Goal: Information Seeking & Learning: Find specific fact

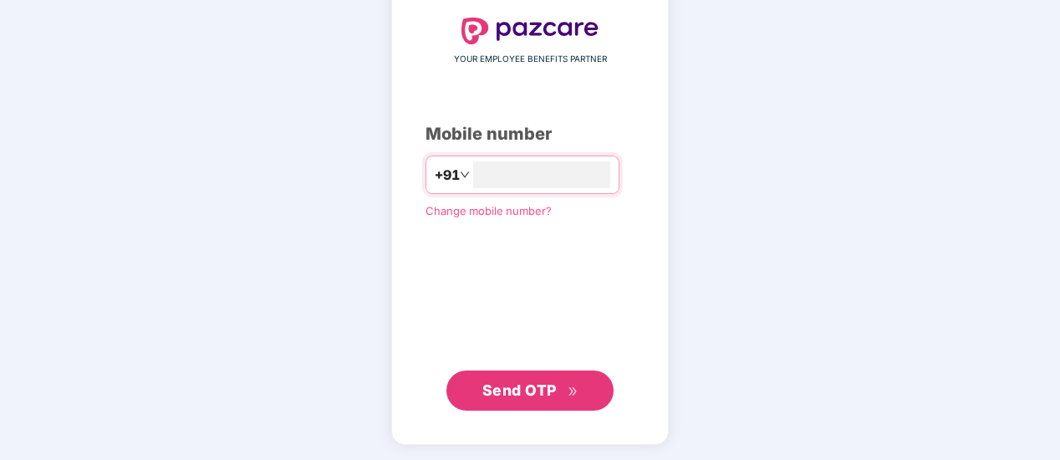
type input "**********"
click at [519, 387] on span "Send OTP" at bounding box center [519, 390] width 74 height 18
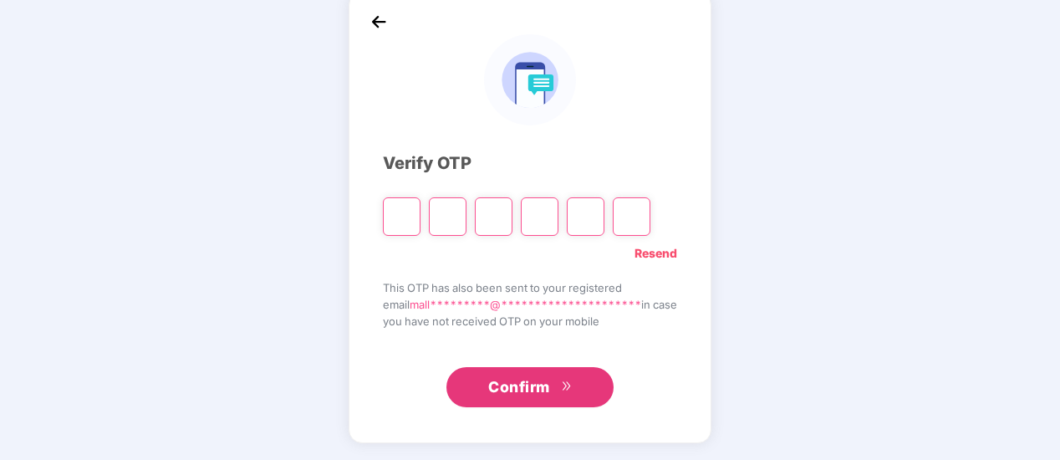
scroll to position [85, 0]
type input "*"
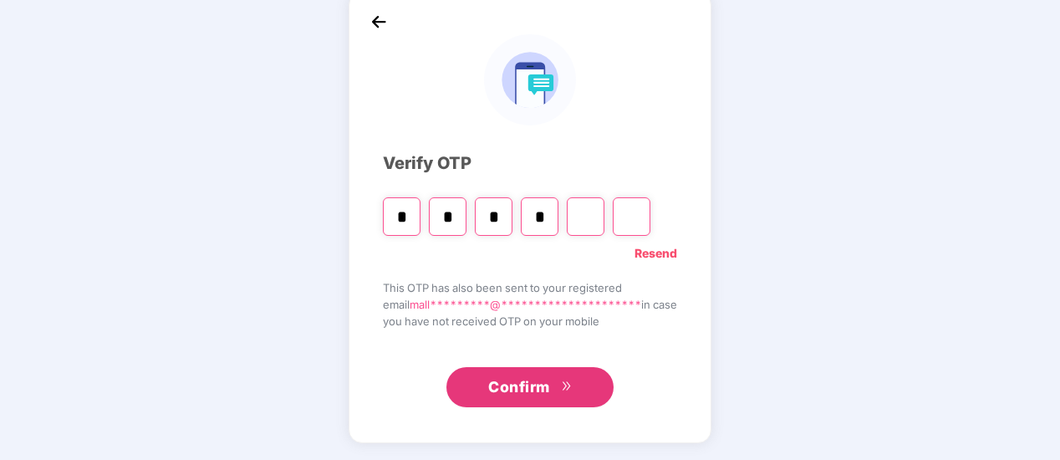
type input "*"
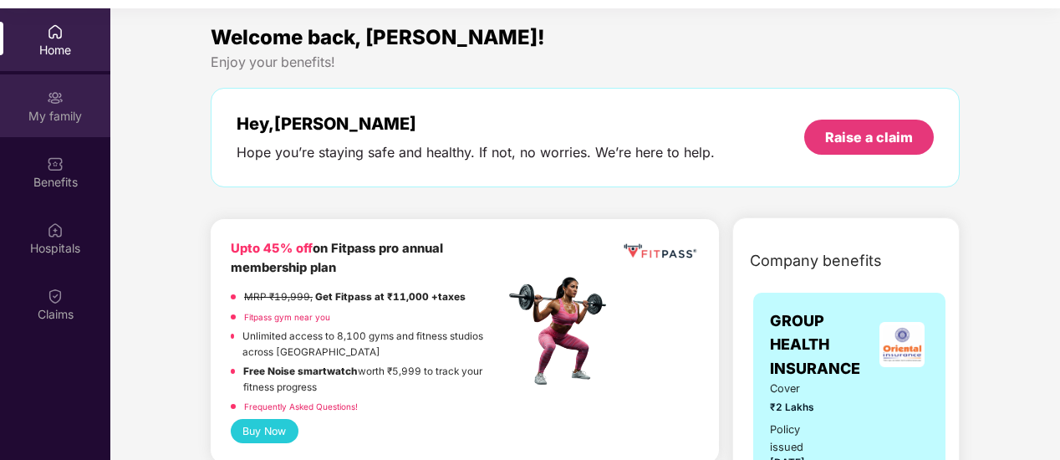
click at [66, 89] on div "My family" at bounding box center [55, 105] width 110 height 63
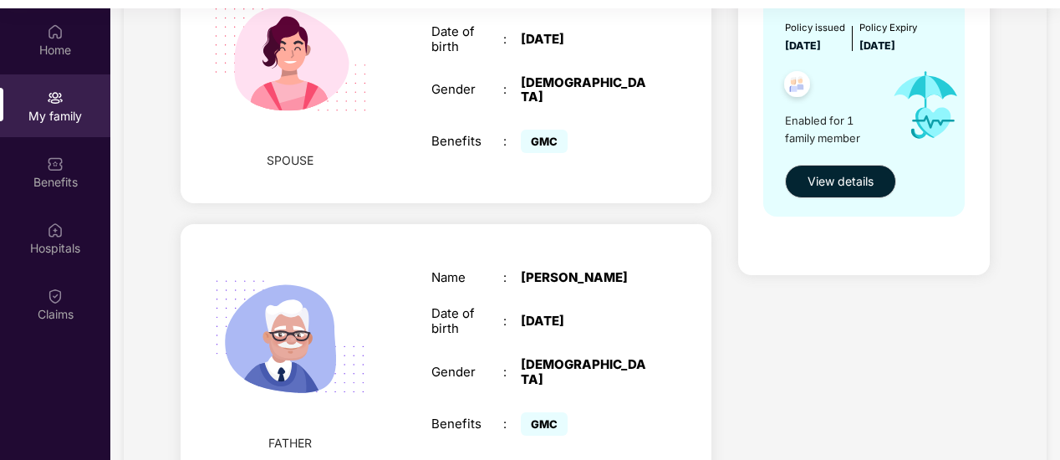
scroll to position [669, 0]
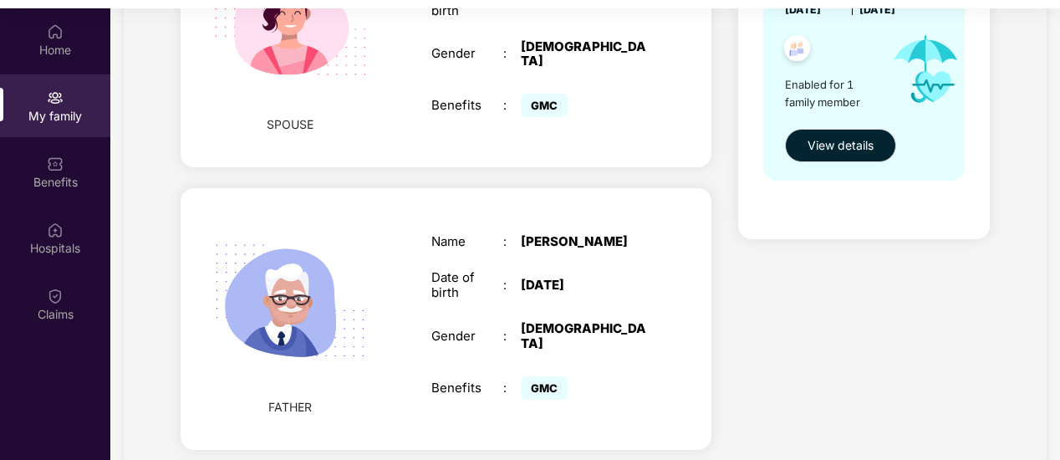
click at [358, 337] on img at bounding box center [290, 301] width 192 height 192
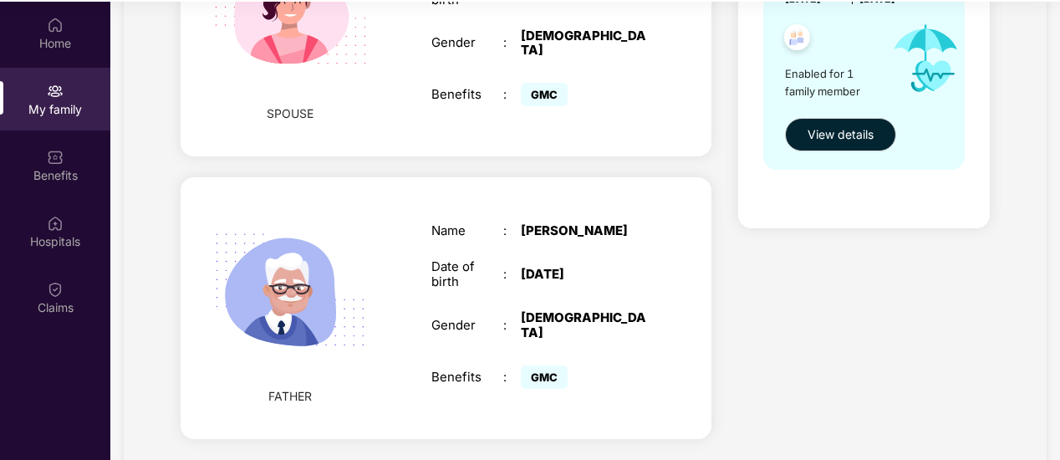
scroll to position [94, 0]
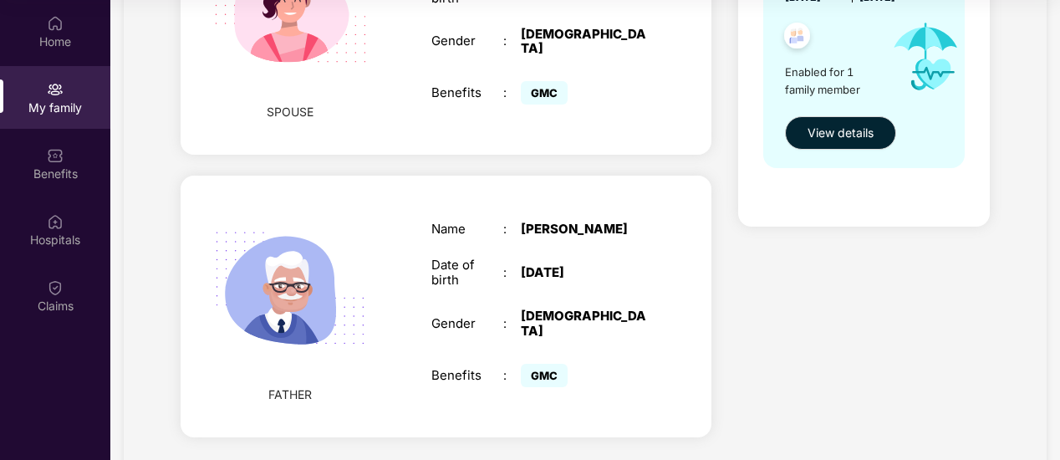
click at [545, 364] on span "GMC" at bounding box center [544, 375] width 47 height 23
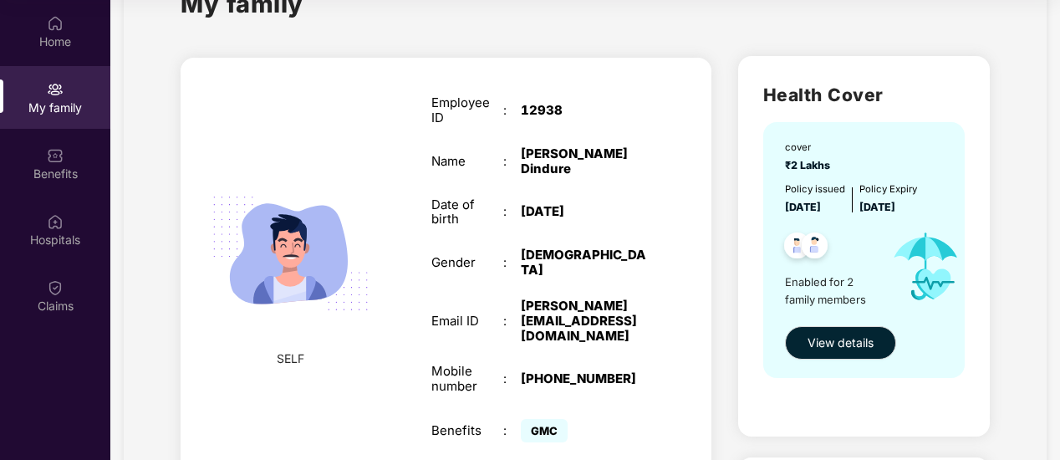
scroll to position [88, 0]
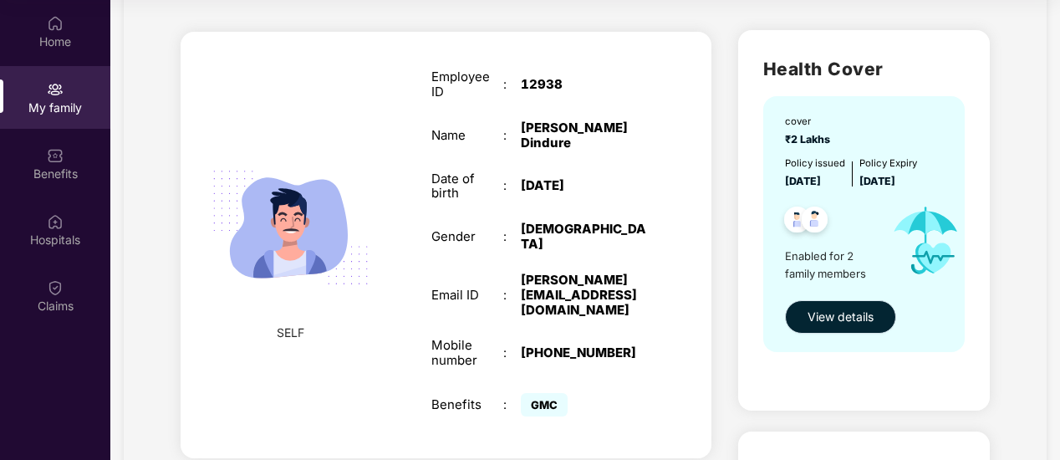
click at [851, 324] on span "View details" at bounding box center [841, 317] width 66 height 18
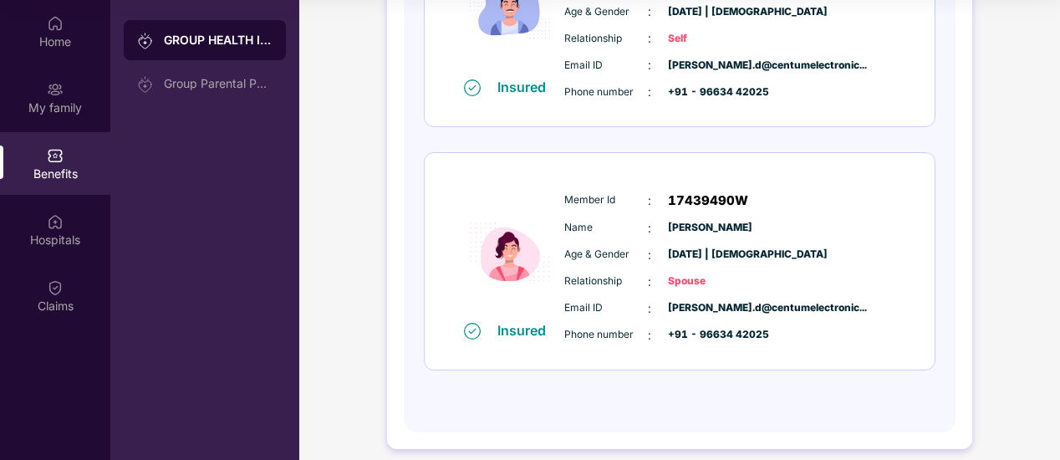
scroll to position [346, 0]
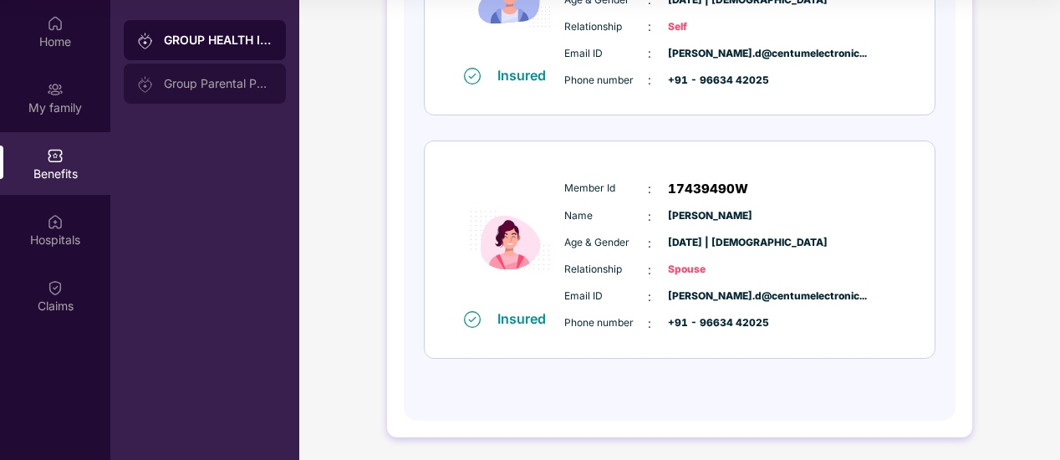
click at [173, 79] on div "Group Parental Policy" at bounding box center [218, 83] width 109 height 13
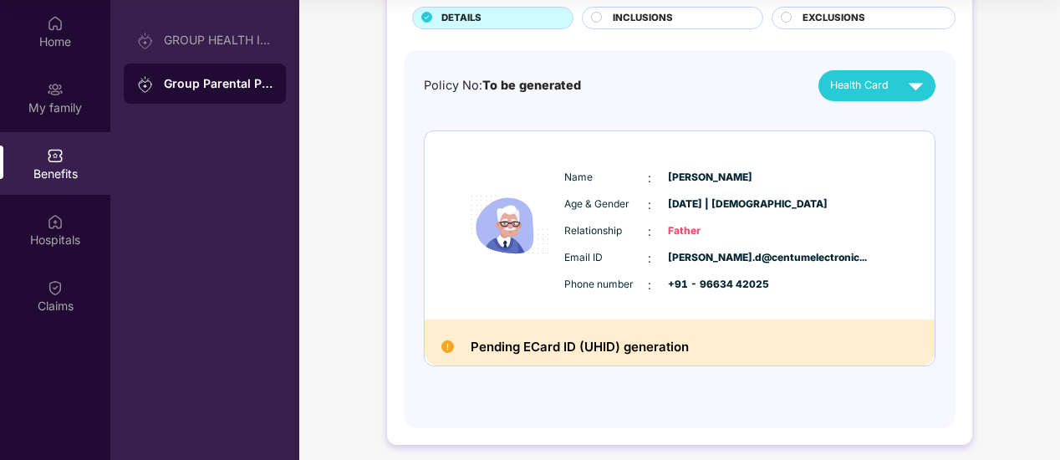
scroll to position [122, 0]
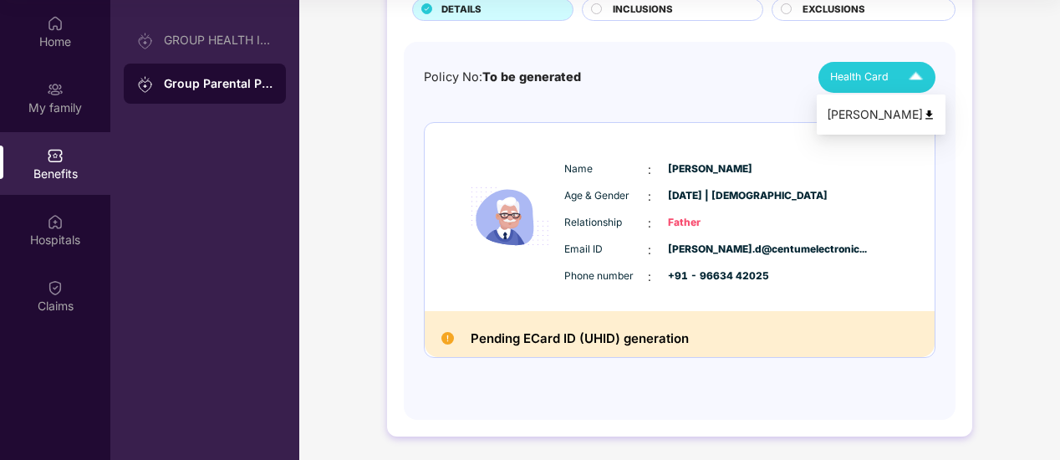
click at [898, 67] on div "Health Card" at bounding box center [880, 77] width 100 height 29
click at [923, 118] on img at bounding box center [929, 115] width 13 height 13
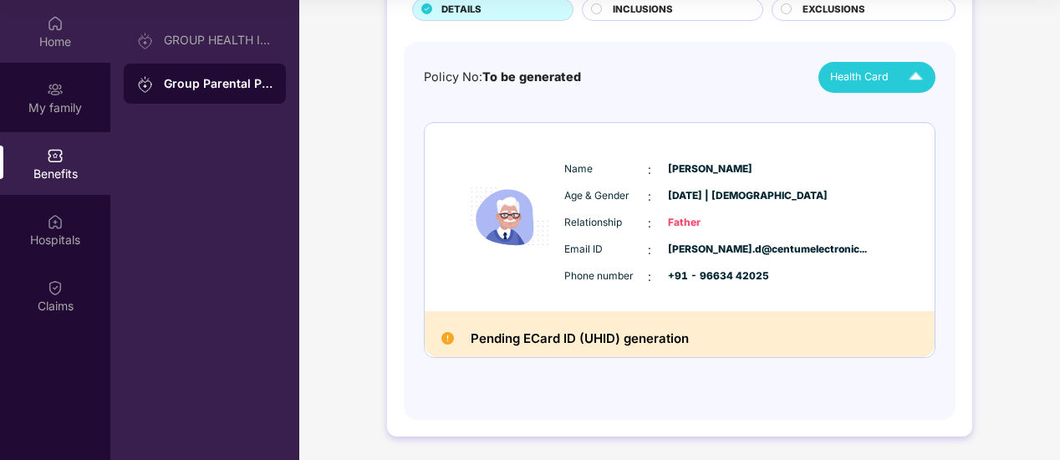
click at [48, 47] on div "Home" at bounding box center [55, 41] width 110 height 17
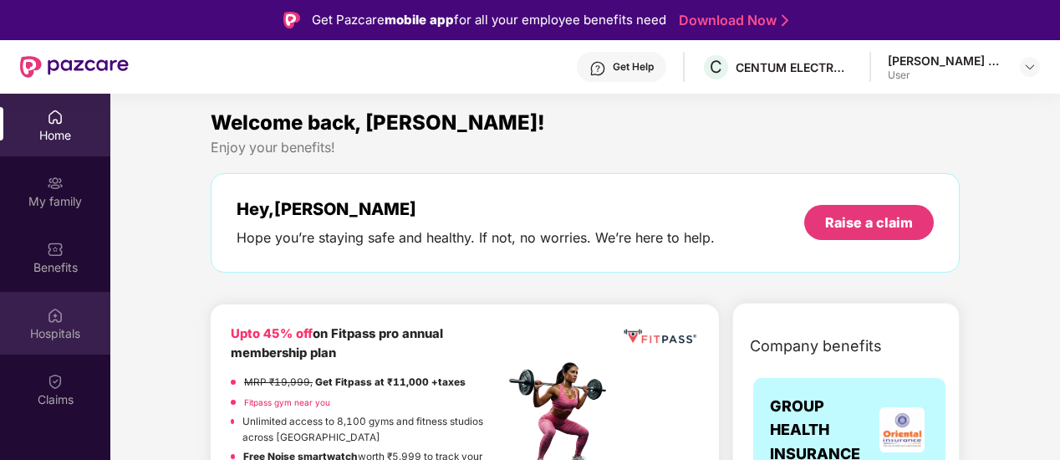
click at [30, 345] on div "Hospitals" at bounding box center [55, 323] width 110 height 63
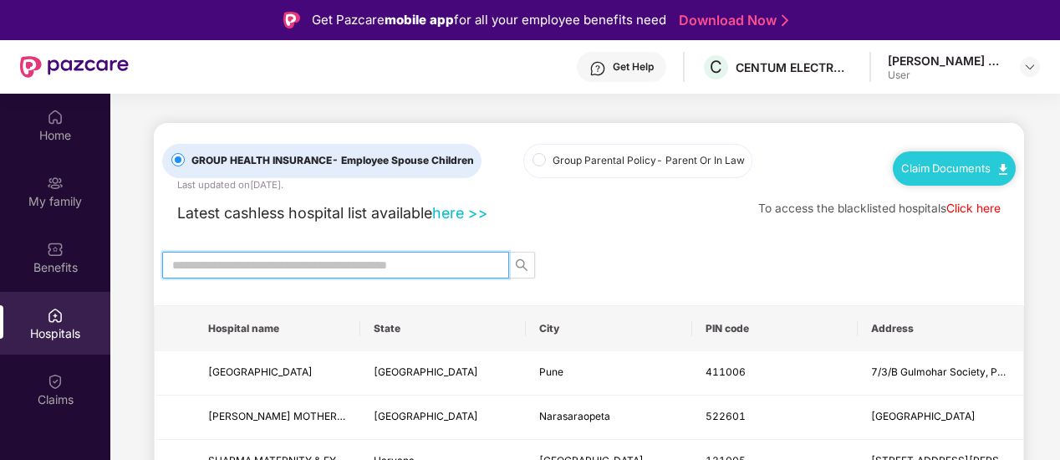
click at [370, 267] on input "text" at bounding box center [328, 265] width 313 height 18
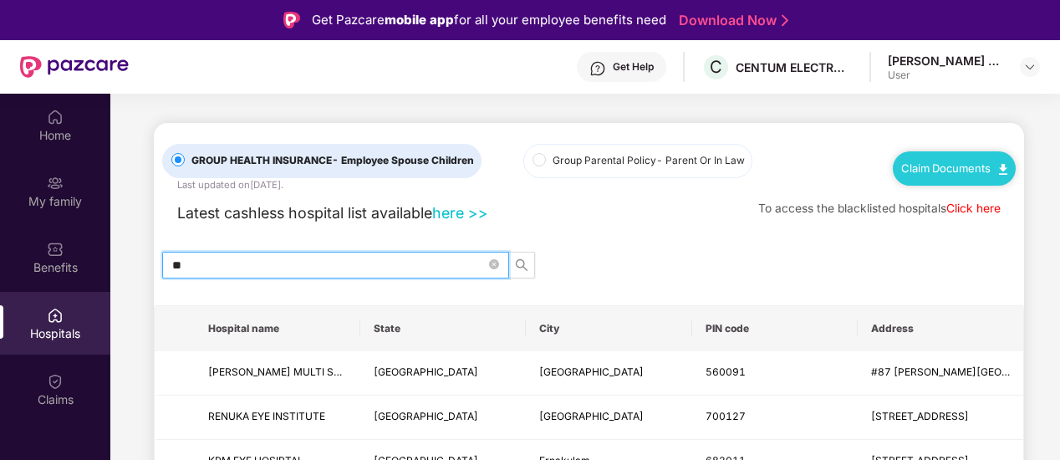
type input "*"
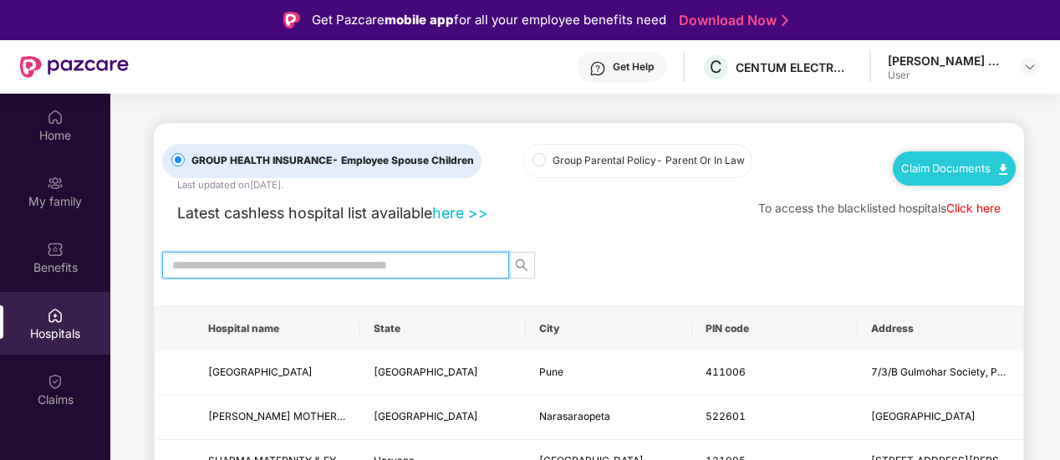
click at [370, 267] on input "text" at bounding box center [328, 265] width 313 height 18
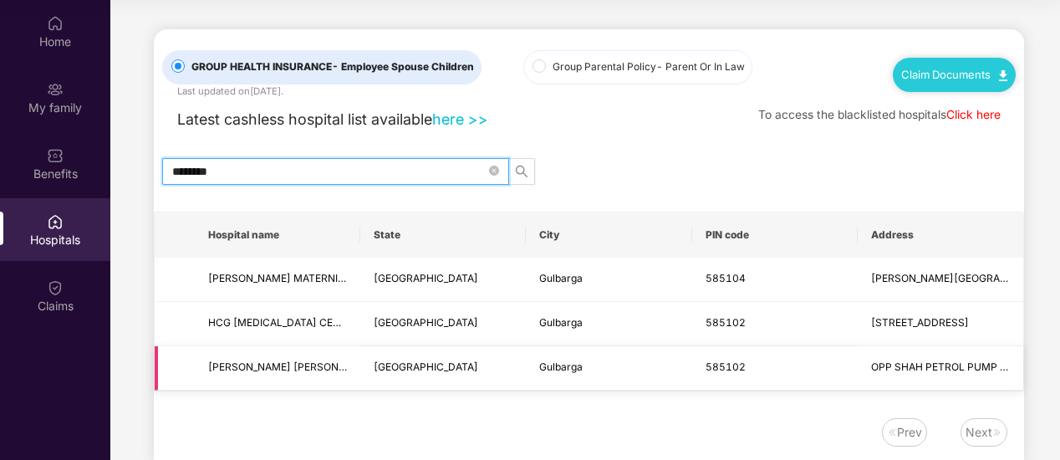
scroll to position [33, 0]
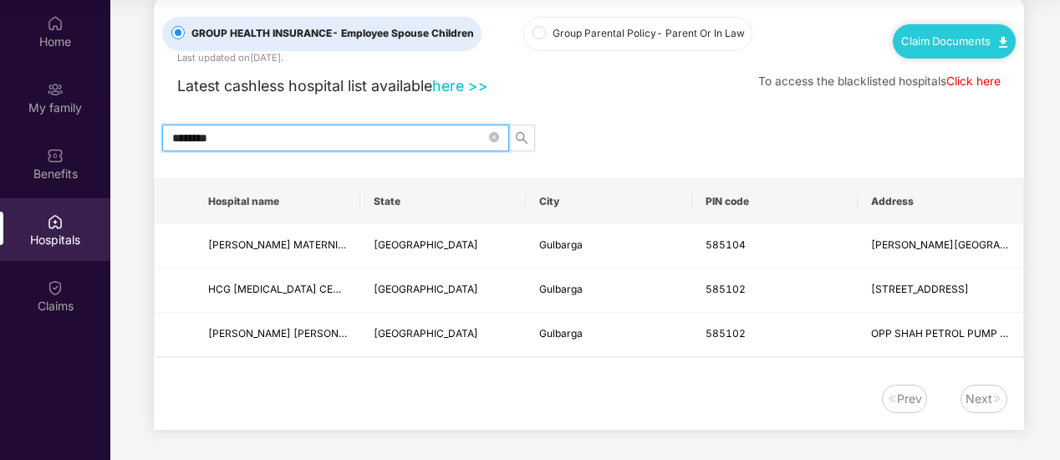
type input "********"
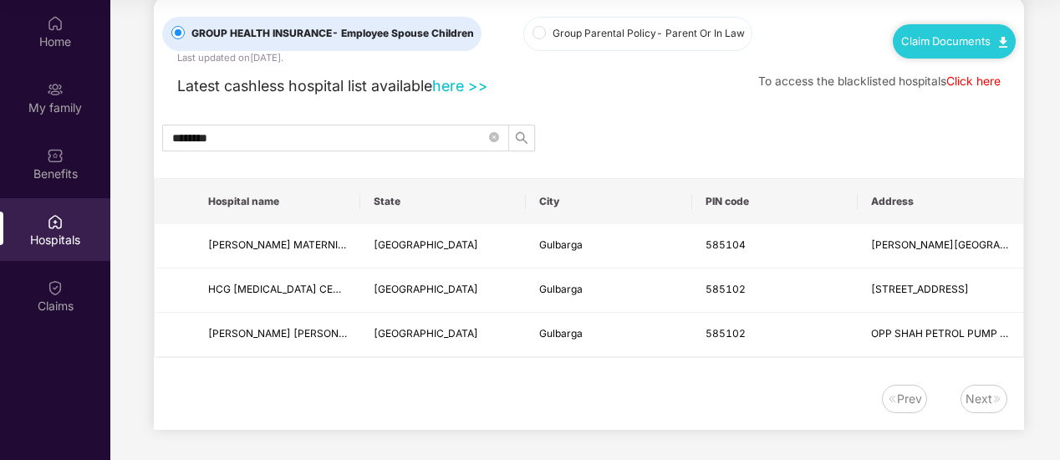
click at [746, 130] on div "********" at bounding box center [589, 138] width 870 height 27
click at [651, 418] on div "Prev Next" at bounding box center [589, 407] width 870 height 45
click at [458, 83] on link "here >>" at bounding box center [460, 86] width 56 height 18
click at [953, 85] on link "Click here" at bounding box center [973, 80] width 54 height 13
drag, startPoint x: 209, startPoint y: 331, endPoint x: 362, endPoint y: 331, distance: 153.0
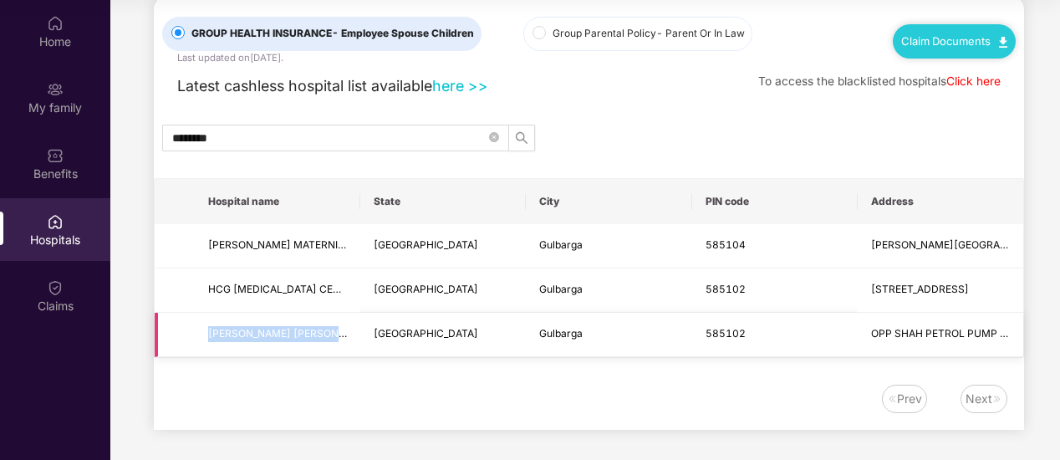
click at [362, 331] on tr "[PERSON_NAME][GEOGRAPHIC_DATA][PERSON_NAME] - ONLY FOR SKDRDP [GEOGRAPHIC_DATA]…" at bounding box center [589, 335] width 869 height 44
copy span "[PERSON_NAME] [PERSON_NAME] HOSPITAL - ONLY FOR SKDRDP"
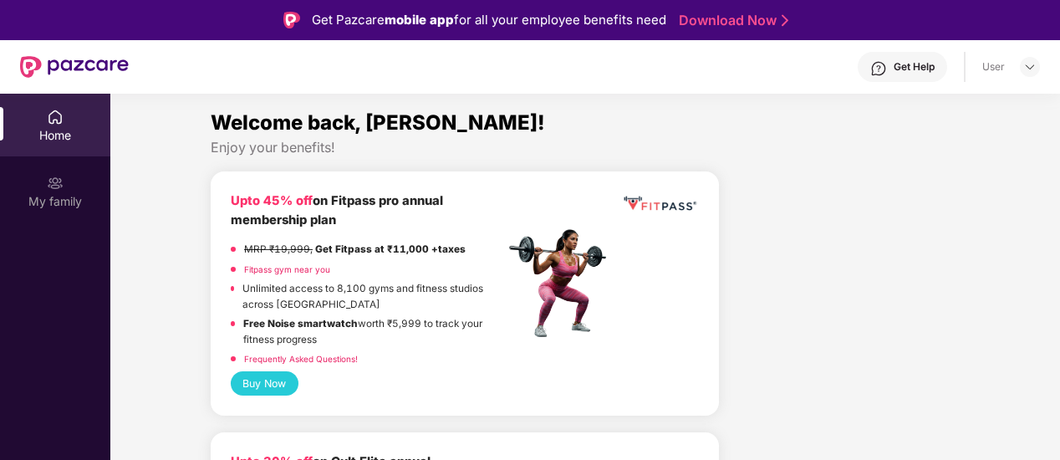
click at [50, 146] on div "Home" at bounding box center [55, 125] width 110 height 63
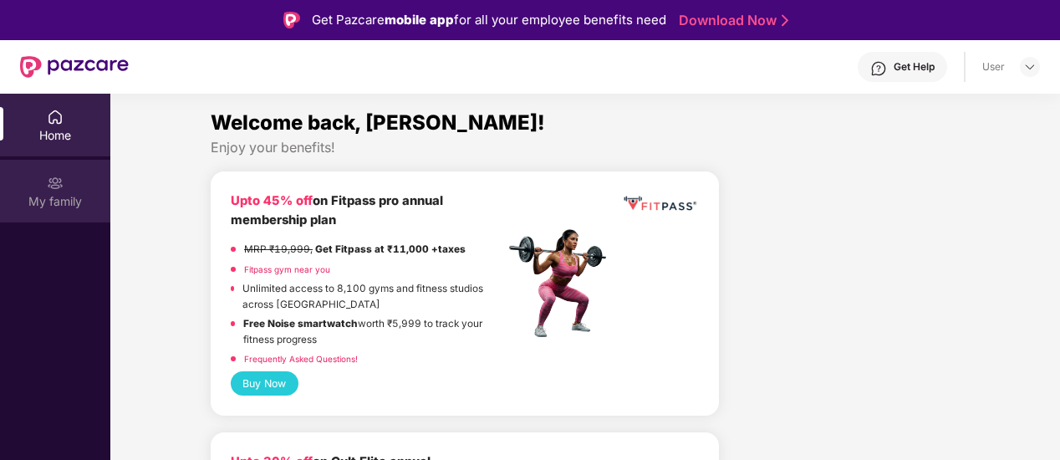
click at [43, 176] on div "My family" at bounding box center [55, 191] width 110 height 63
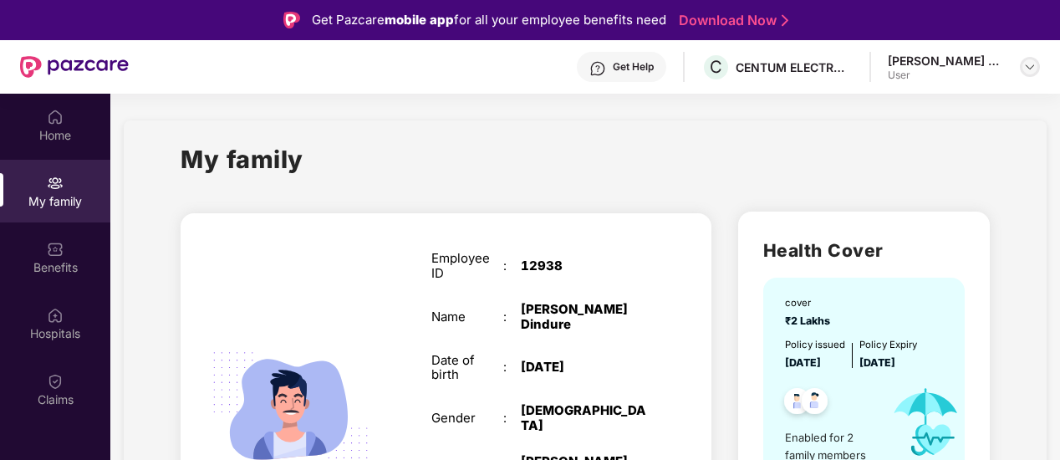
click at [1021, 68] on div at bounding box center [1030, 67] width 20 height 20
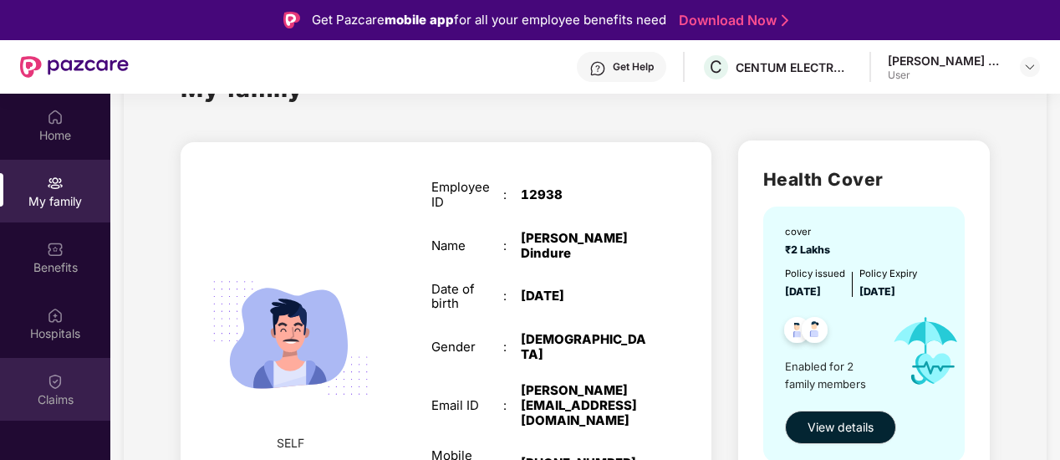
scroll to position [167, 0]
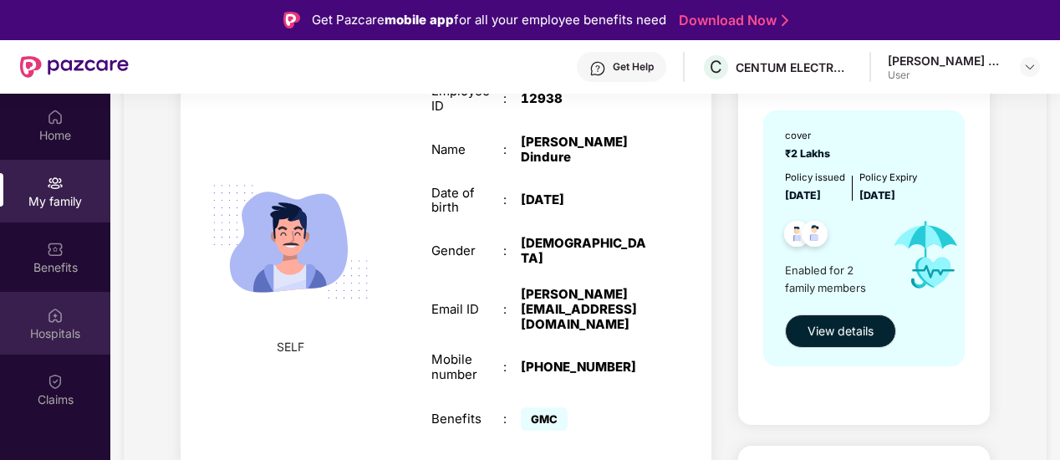
click at [64, 329] on div "Hospitals" at bounding box center [55, 333] width 110 height 17
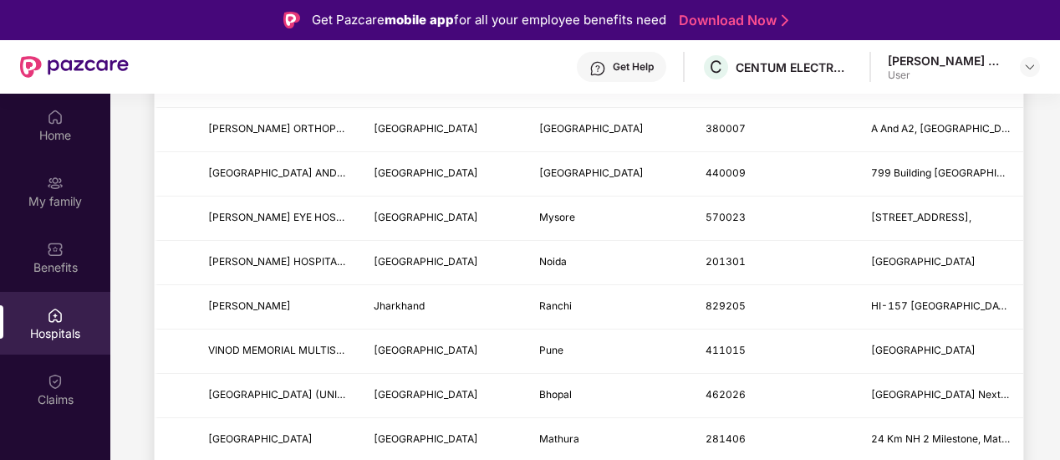
scroll to position [1421, 0]
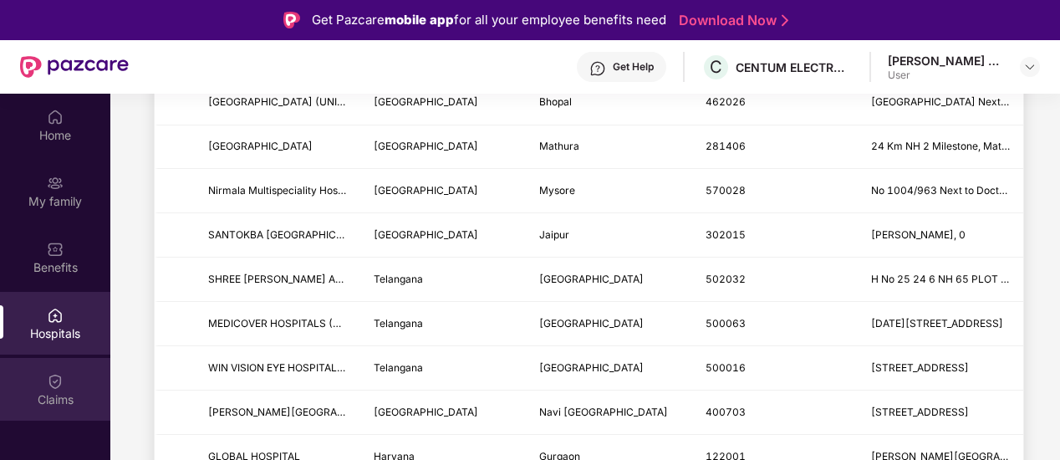
click at [61, 392] on div "Claims" at bounding box center [55, 399] width 110 height 17
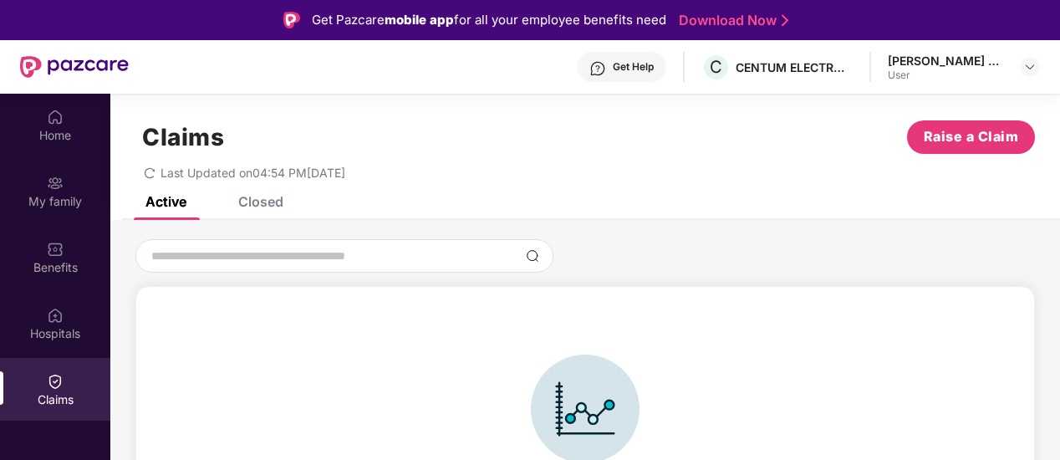
scroll to position [0, 0]
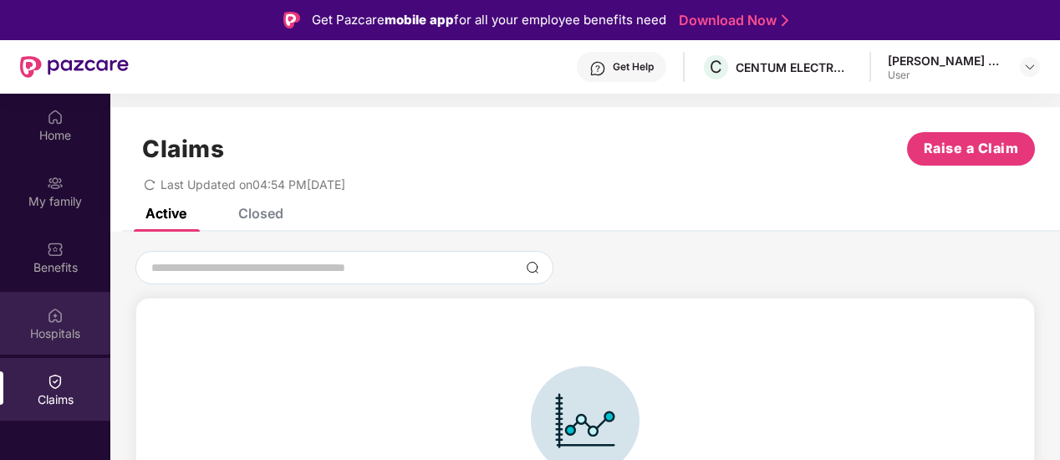
click at [40, 325] on div "Hospitals" at bounding box center [55, 333] width 110 height 17
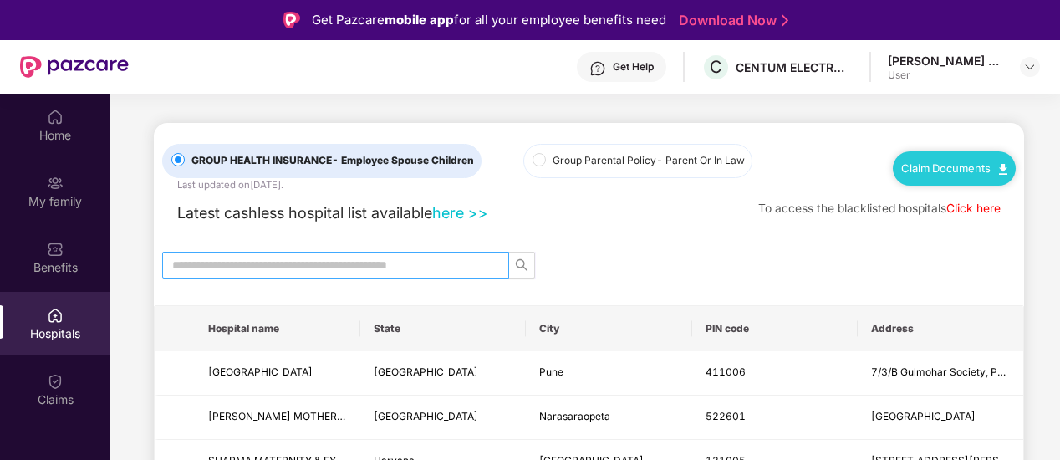
click at [434, 265] on input "text" at bounding box center [328, 265] width 313 height 18
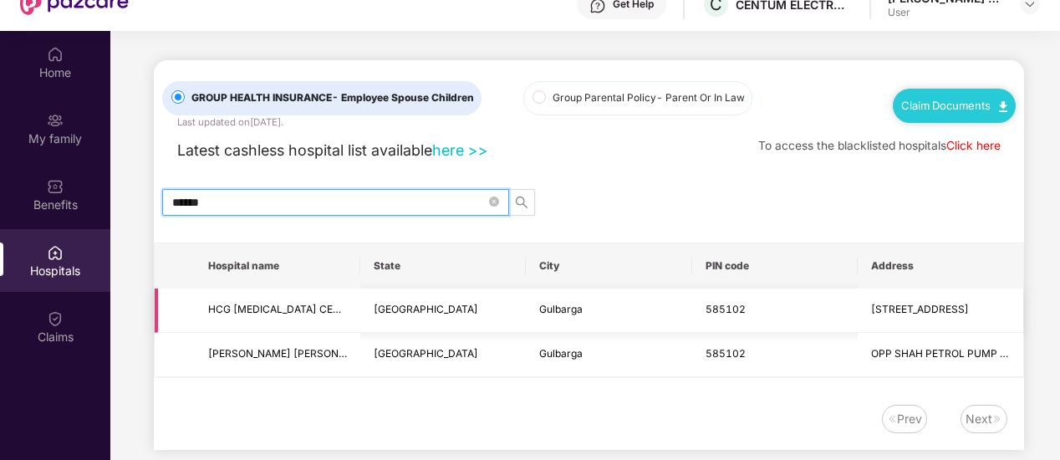
scroll to position [94, 0]
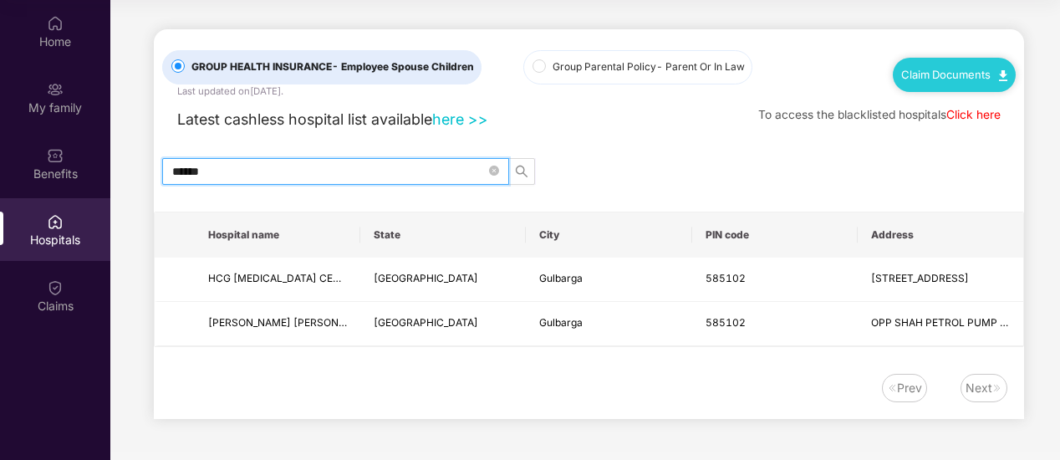
type input "******"
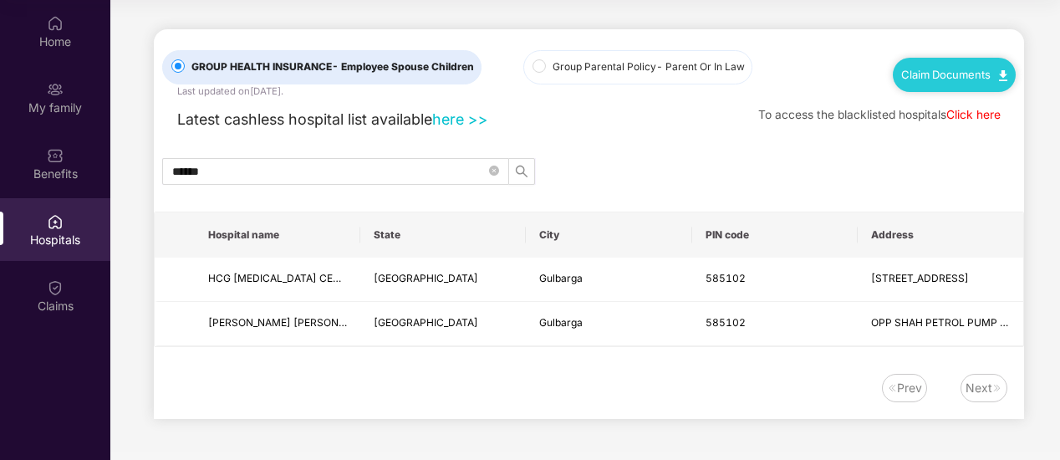
click at [644, 117] on div "Latest cashless hospital list available here >> To access the blacklisted hospi…" at bounding box center [589, 115] width 854 height 32
click at [554, 195] on div "GROUP HEALTH INSURANCE - Employee Spouse Children Last updated on 28 Sep 2025 .…" at bounding box center [589, 224] width 870 height 390
click at [49, 38] on div "Home" at bounding box center [55, 41] width 110 height 17
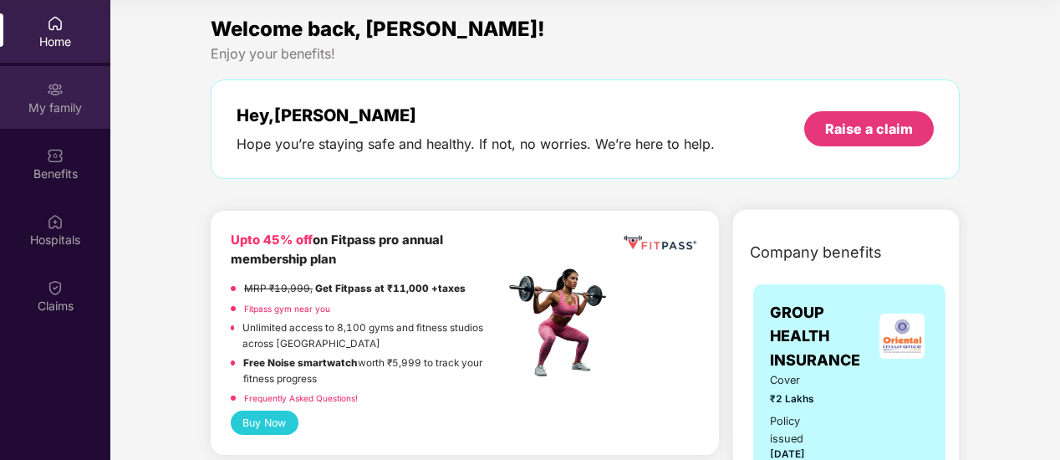
click at [55, 107] on div "My family" at bounding box center [55, 107] width 110 height 17
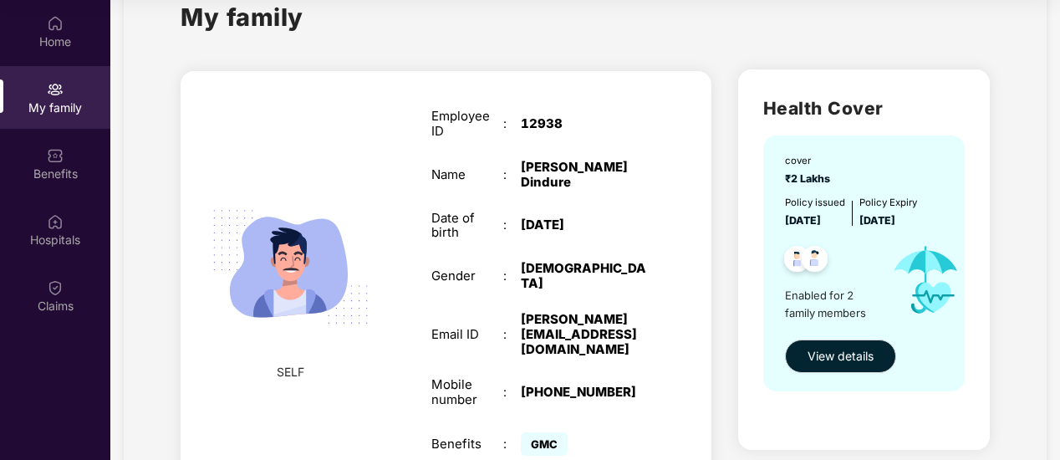
scroll to position [47, 0]
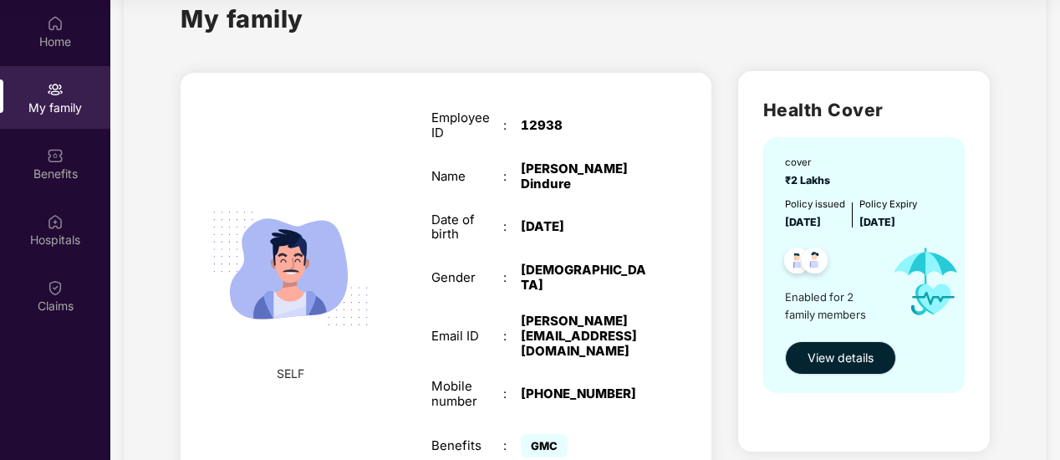
click at [859, 359] on span "View details" at bounding box center [841, 358] width 66 height 18
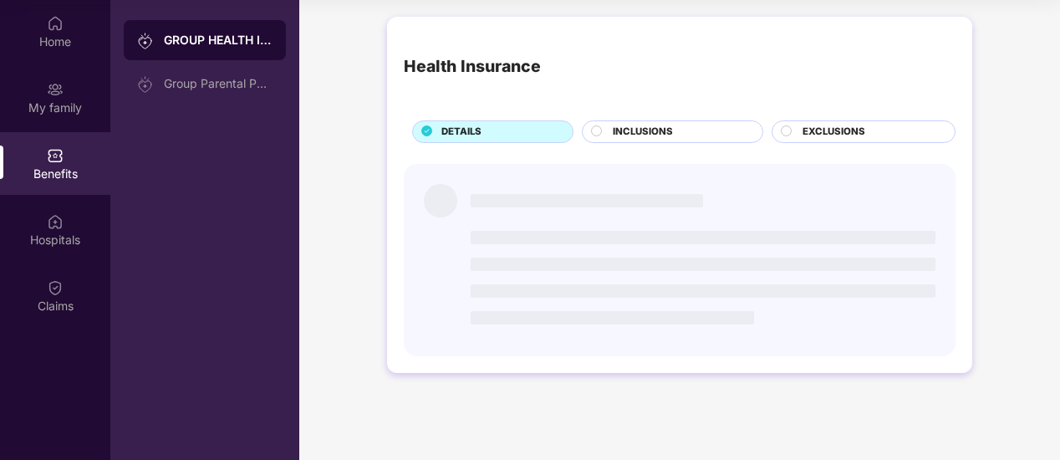
scroll to position [0, 0]
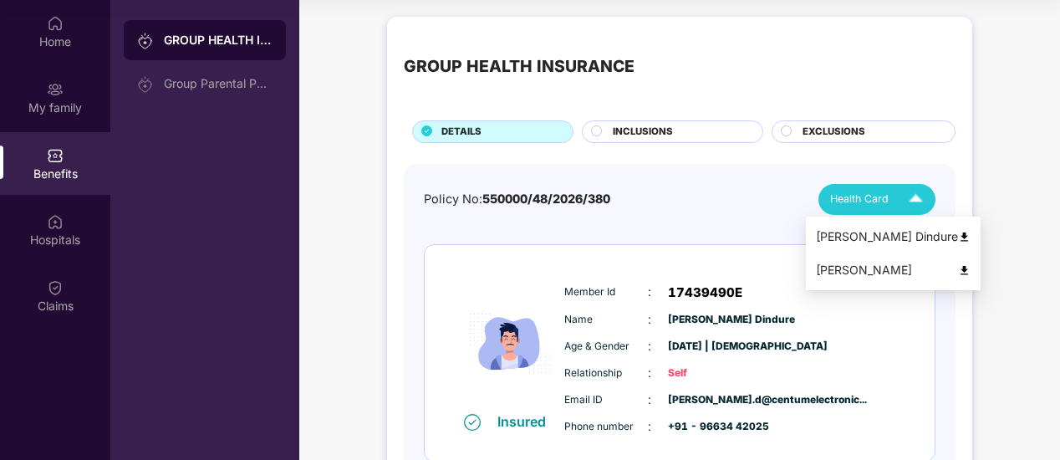
click at [864, 205] on span "Health Card" at bounding box center [859, 199] width 59 height 17
click at [849, 228] on div "[PERSON_NAME] Dindure" at bounding box center [893, 236] width 155 height 18
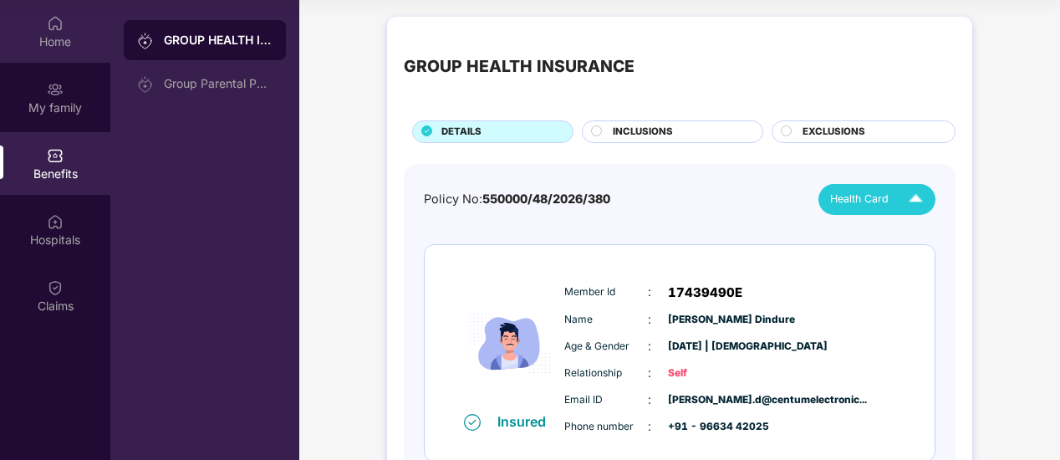
click at [63, 14] on div at bounding box center [55, 21] width 17 height 17
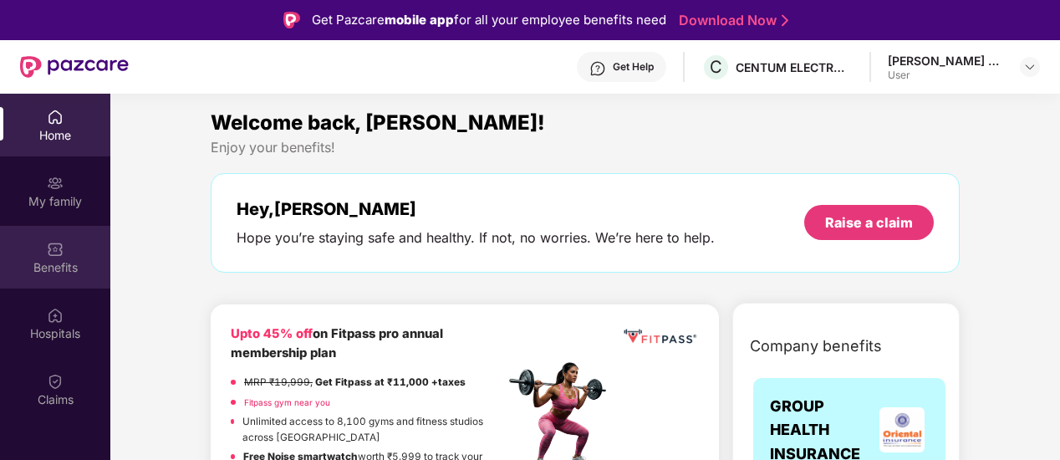
click at [63, 256] on img at bounding box center [55, 249] width 17 height 17
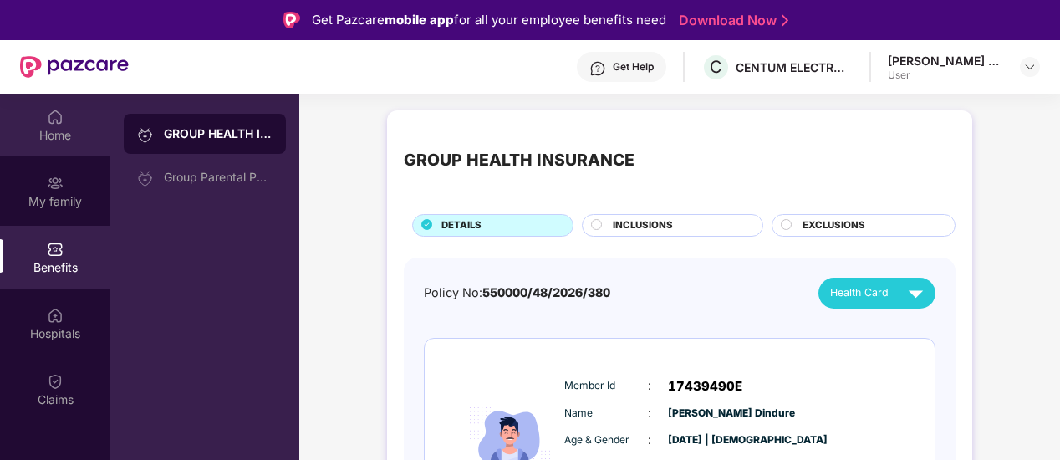
click at [64, 137] on div "Home" at bounding box center [55, 135] width 110 height 17
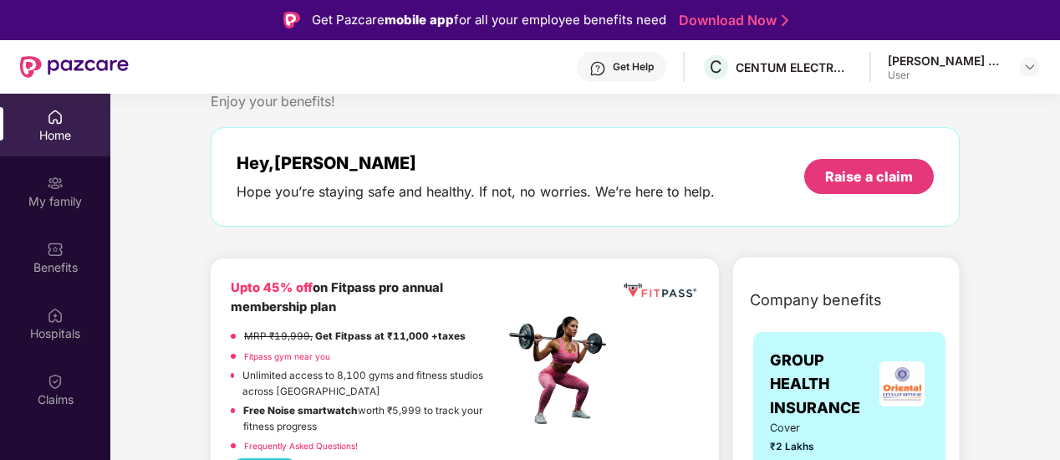
scroll to position [84, 0]
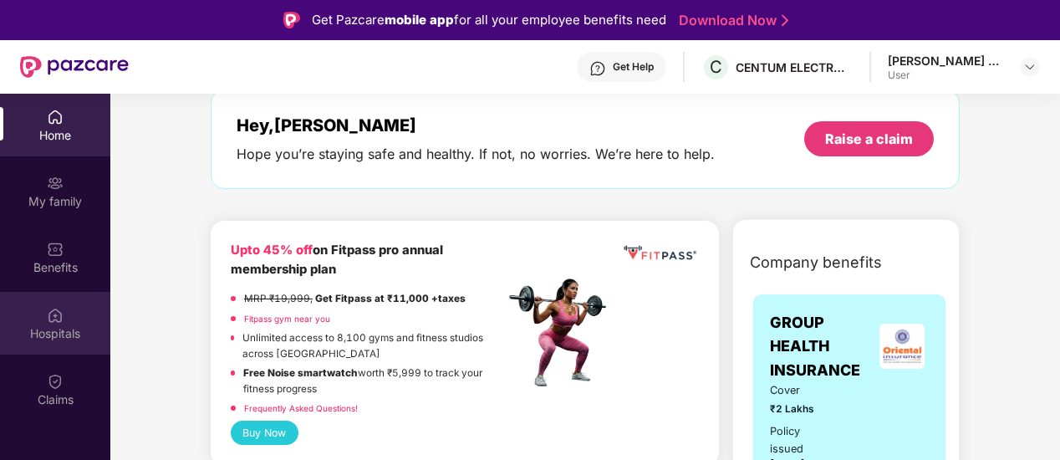
click at [43, 329] on div "Hospitals" at bounding box center [55, 333] width 110 height 17
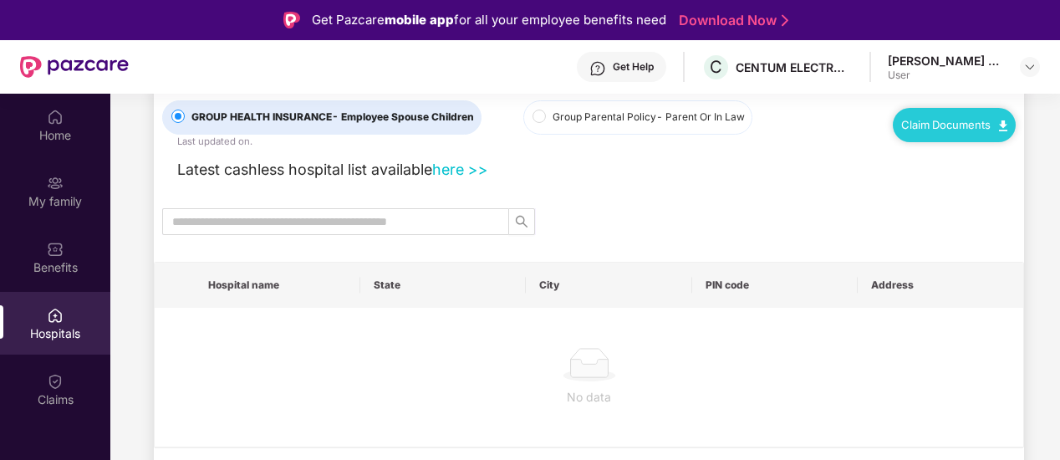
scroll to position [0, 0]
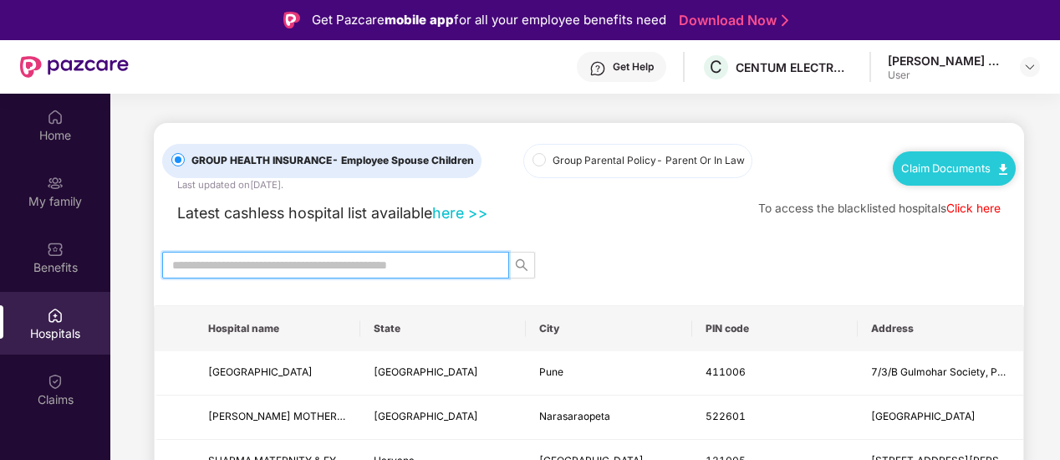
click at [308, 269] on input "text" at bounding box center [328, 265] width 313 height 18
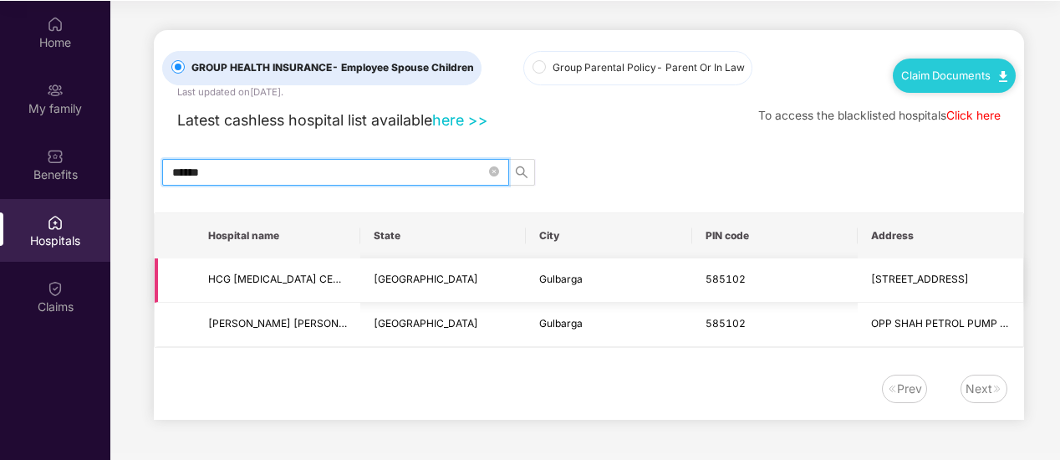
scroll to position [94, 0]
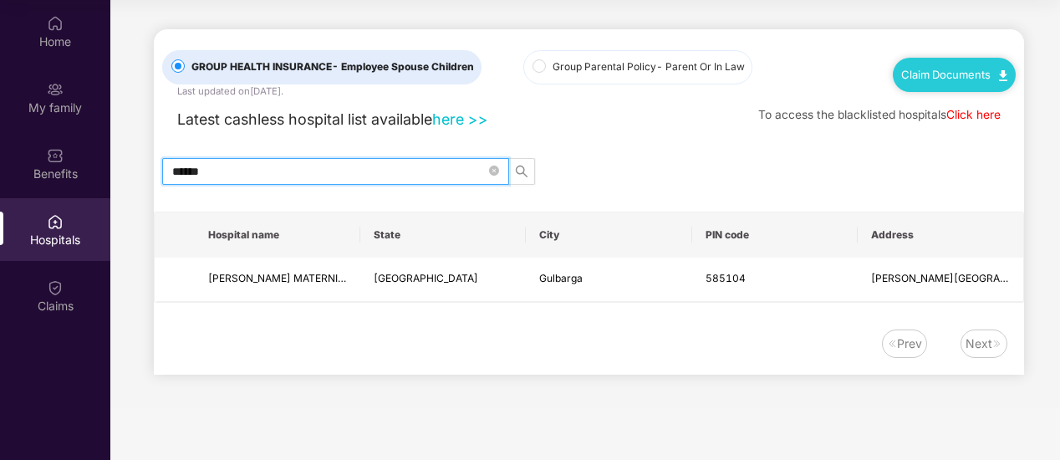
type input "******"
click at [492, 166] on icon "close-circle" at bounding box center [494, 171] width 10 height 10
click at [361, 163] on input "text" at bounding box center [328, 171] width 313 height 18
type input "*"
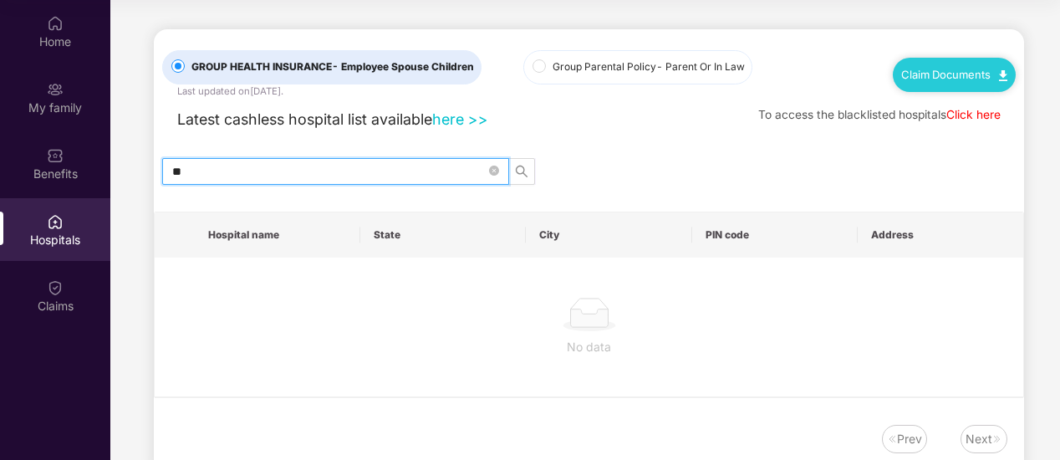
type input "*"
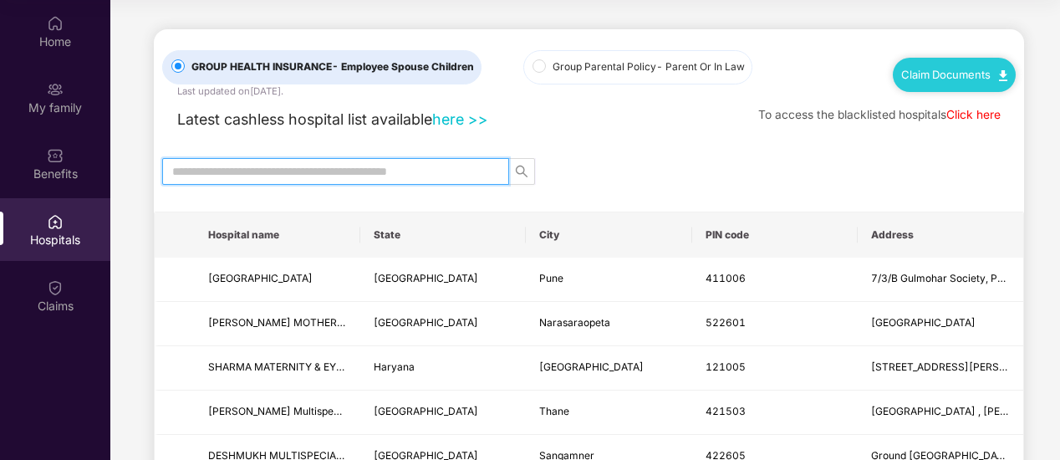
click at [223, 173] on input "text" at bounding box center [328, 171] width 313 height 18
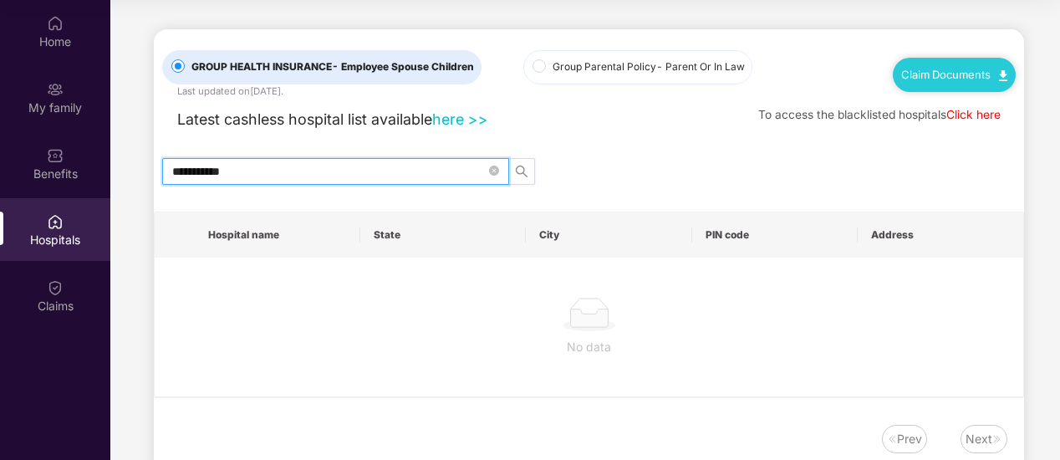
type input "**********"
click at [490, 166] on icon "close-circle" at bounding box center [494, 171] width 10 height 10
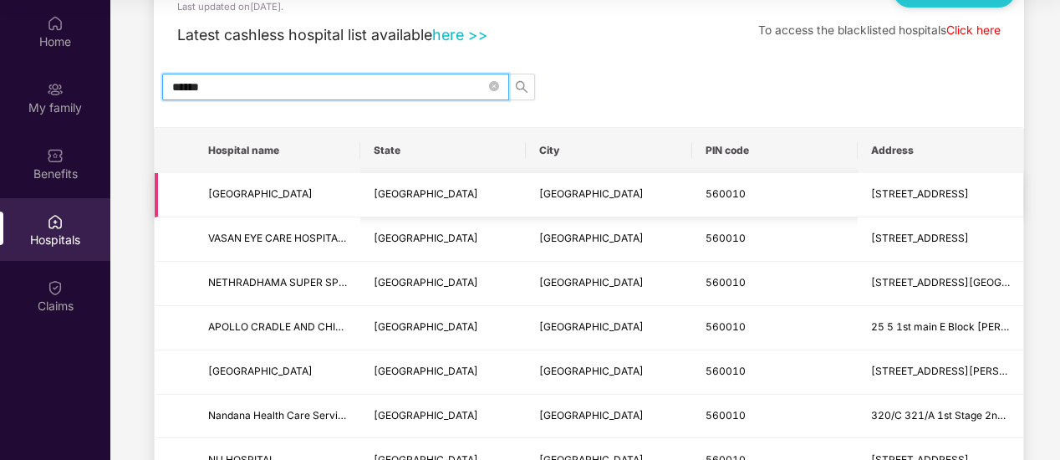
scroll to position [66, 0]
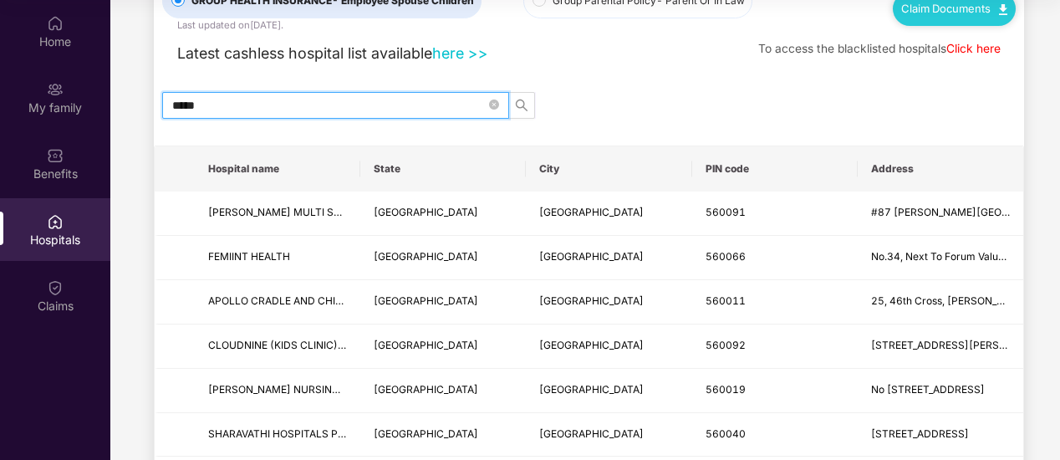
type input "******"
click at [513, 105] on span "search" at bounding box center [521, 105] width 25 height 13
click at [526, 104] on icon "search" at bounding box center [521, 105] width 13 height 13
click at [493, 99] on icon "close-circle" at bounding box center [494, 104] width 10 height 10
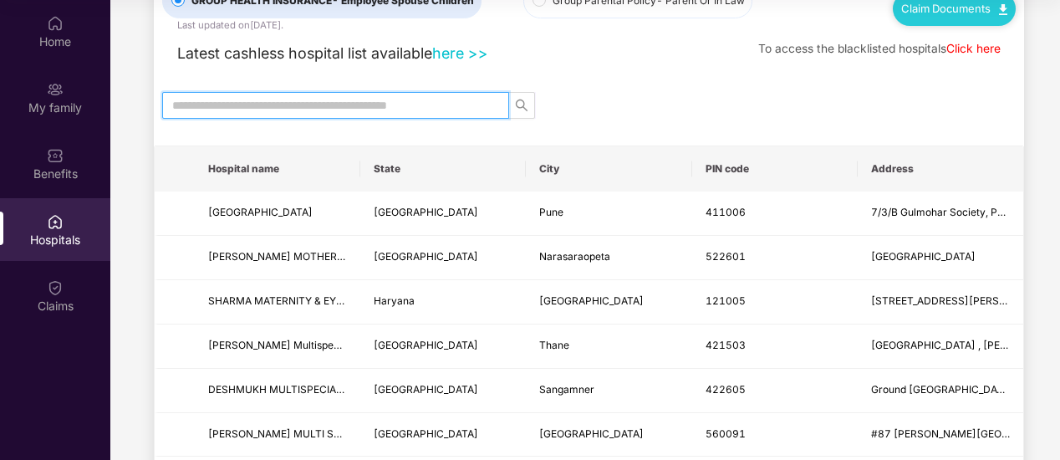
click at [324, 106] on input "text" at bounding box center [328, 105] width 313 height 18
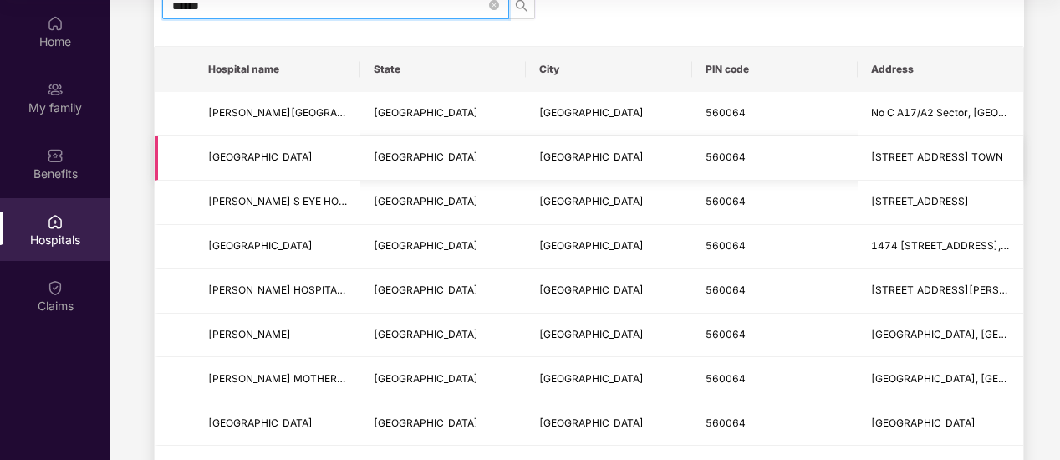
scroll to position [167, 0]
type input "******"
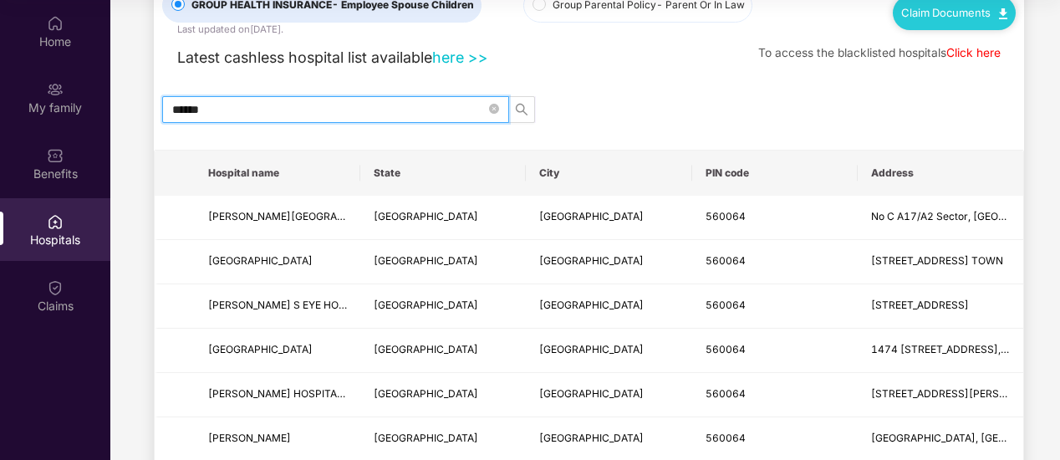
scroll to position [62, 0]
click at [497, 104] on icon "close-circle" at bounding box center [494, 109] width 10 height 10
click at [370, 110] on input "text" at bounding box center [328, 109] width 313 height 18
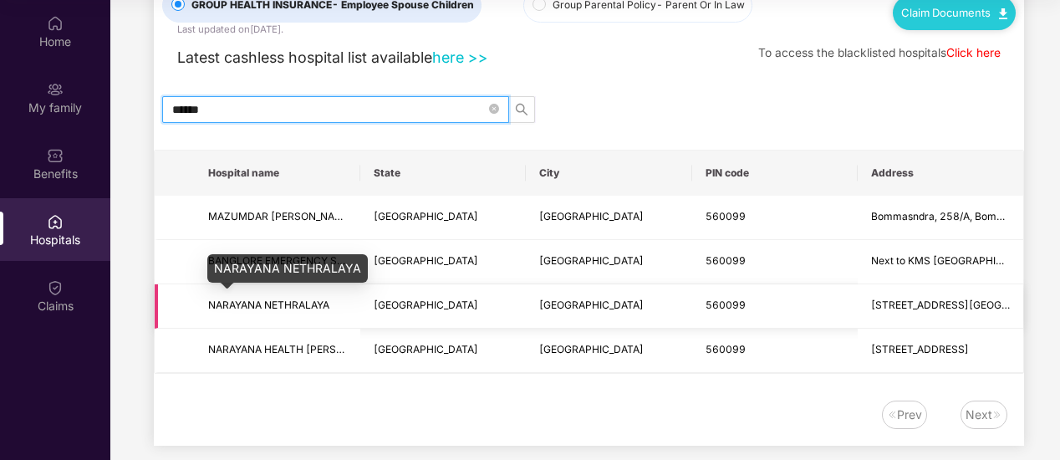
type input "******"
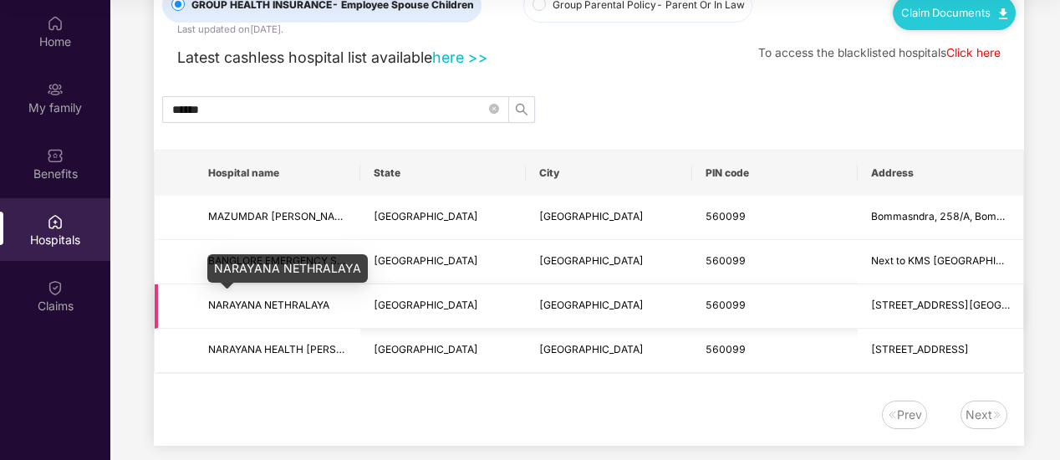
click at [295, 302] on span "NARAYANA NETHRALAYA" at bounding box center [268, 304] width 121 height 13
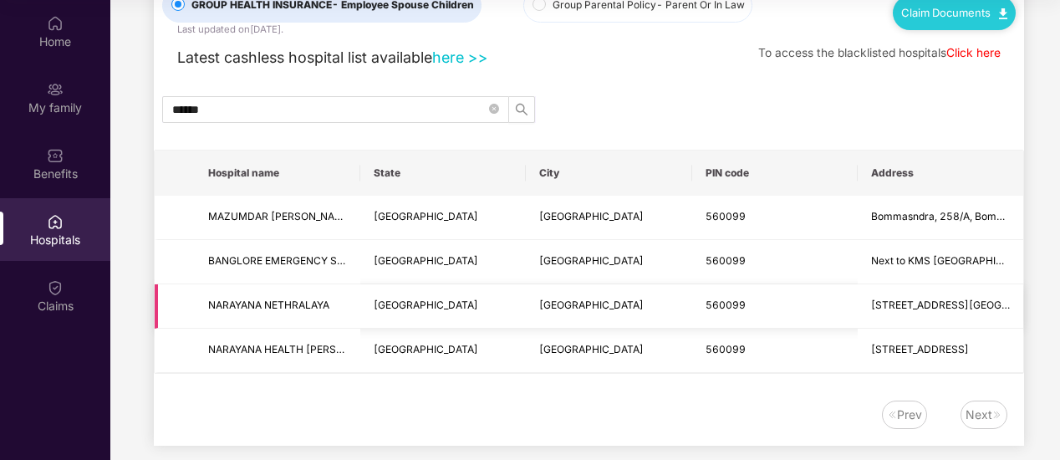
click at [458, 300] on td "[GEOGRAPHIC_DATA]" at bounding box center [443, 306] width 166 height 44
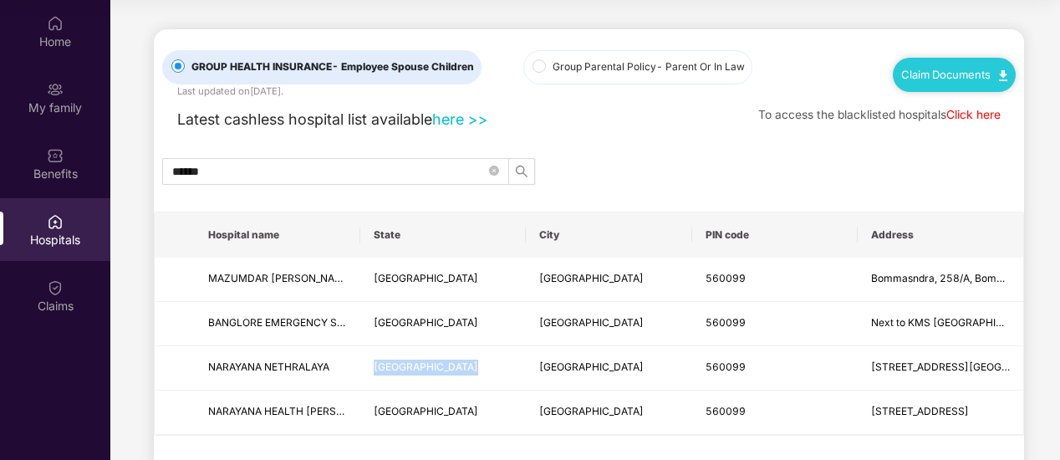
scroll to position [78, 0]
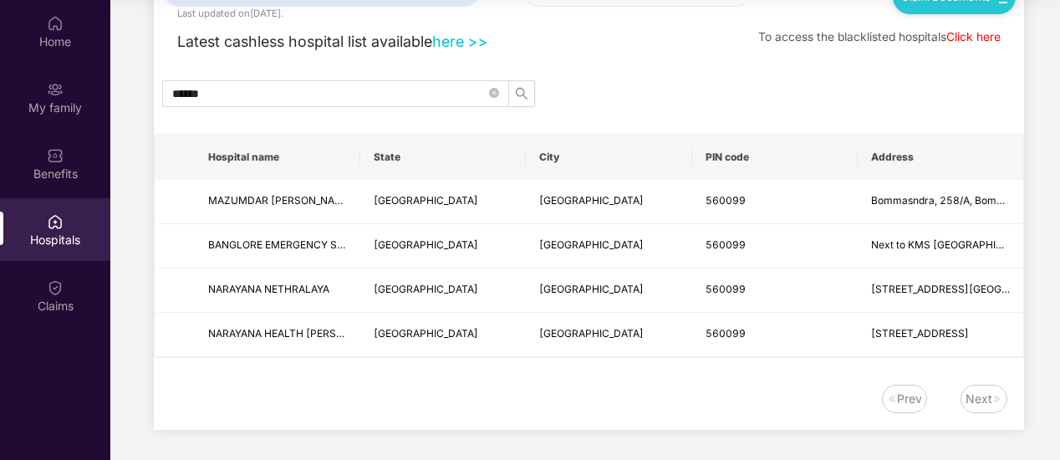
click at [338, 355] on div "GROUP HEALTH INSURANCE - Employee Spouse Children Last updated on 28 Sep 2025 .…" at bounding box center [589, 191] width 870 height 478
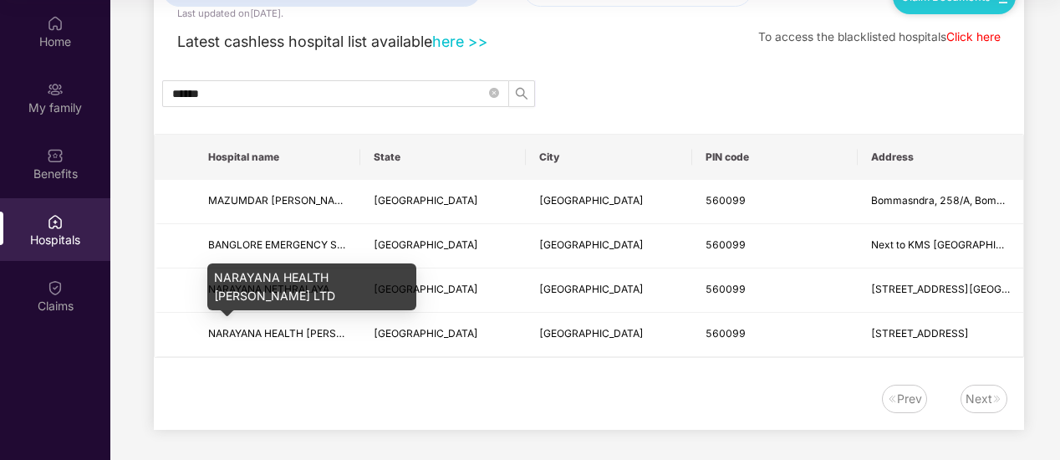
drag, startPoint x: 318, startPoint y: 293, endPoint x: 207, endPoint y: 263, distance: 114.4
click at [207, 263] on div "NARAYANA HEALTH NARAYANA HRUDAYALAYA LTD" at bounding box center [311, 286] width 209 height 47
copy div "NARAYANA HEALTH NARAYANA HRUDAYALAYA LT"
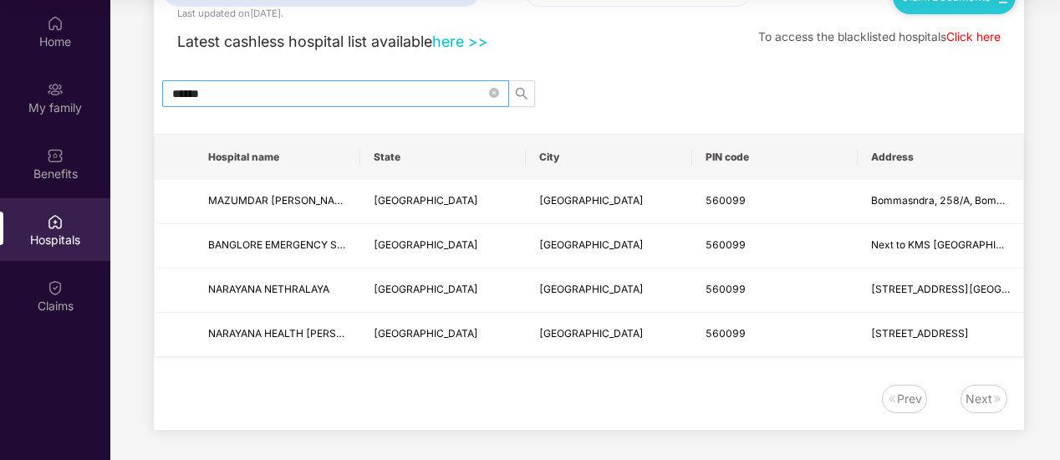
click at [488, 89] on span "******" at bounding box center [335, 93] width 347 height 27
click at [493, 90] on icon "close-circle" at bounding box center [494, 93] width 10 height 10
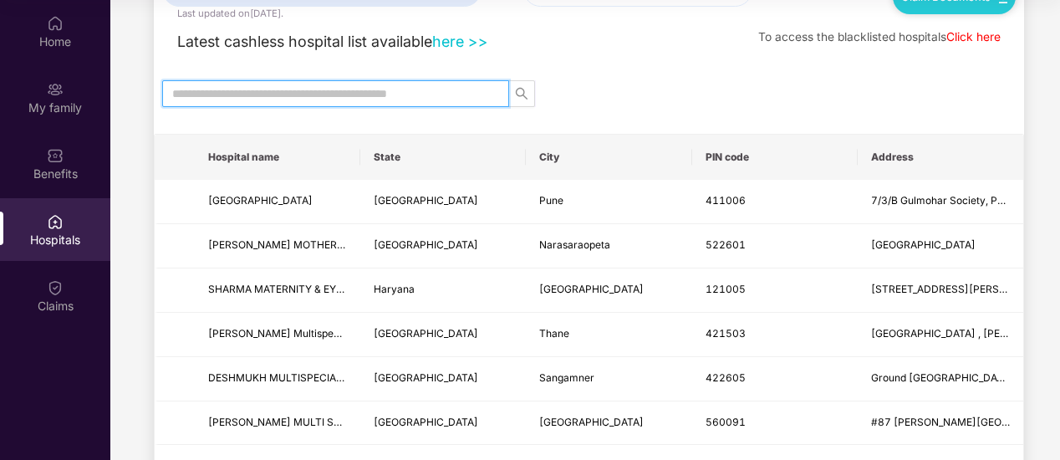
scroll to position [0, 0]
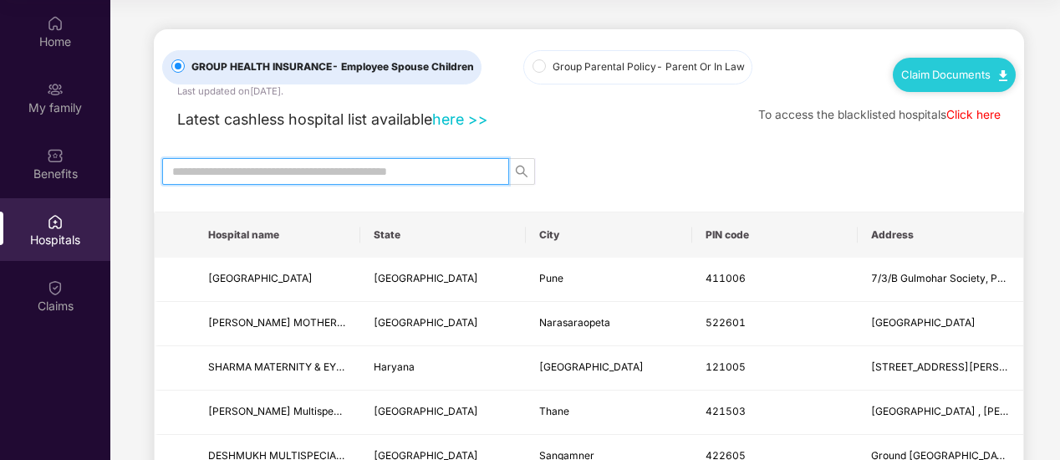
click at [324, 170] on input "text" at bounding box center [328, 171] width 313 height 18
paste input "**********"
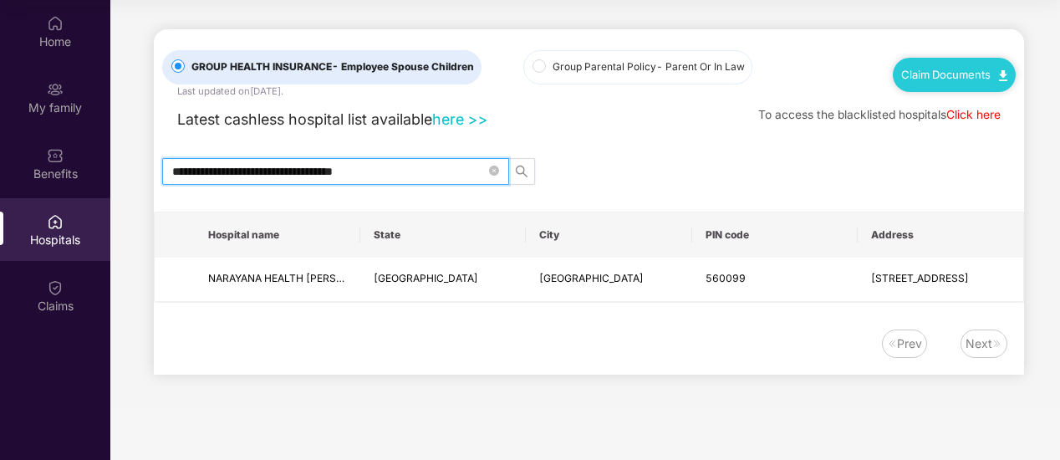
type input "**********"
click at [492, 166] on icon "close-circle" at bounding box center [494, 171] width 10 height 10
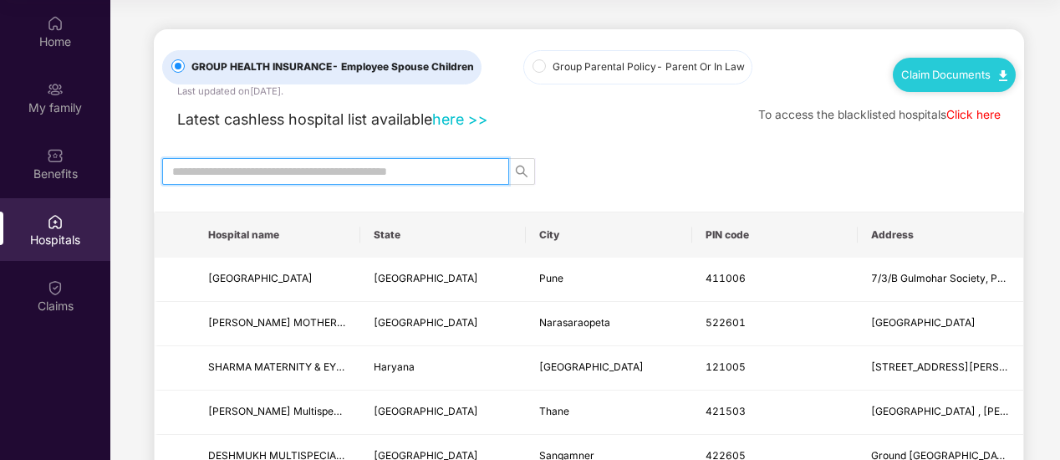
click at [324, 166] on input "text" at bounding box center [328, 171] width 313 height 18
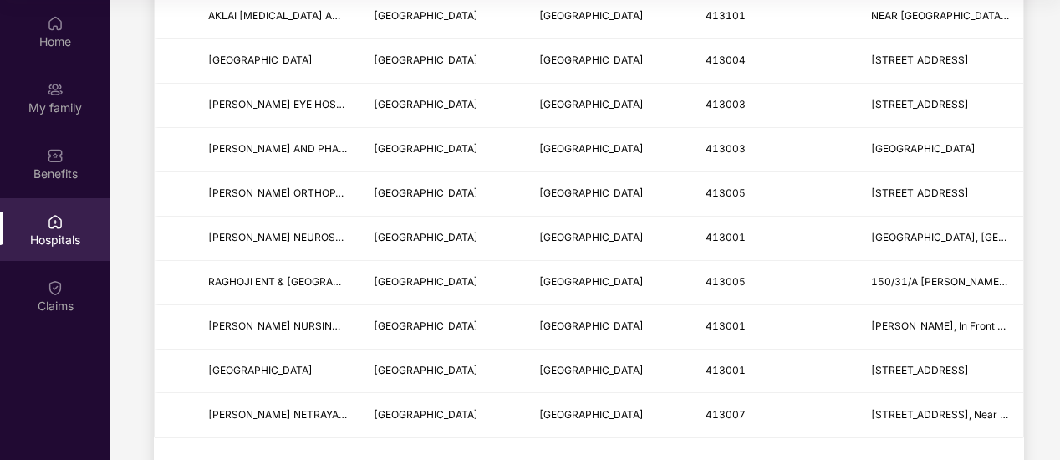
scroll to position [2034, 0]
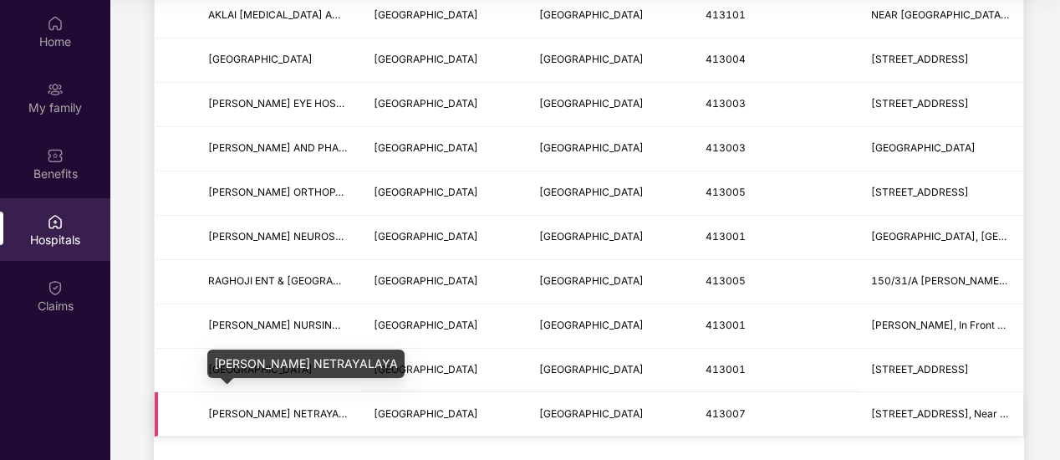
type input "*******"
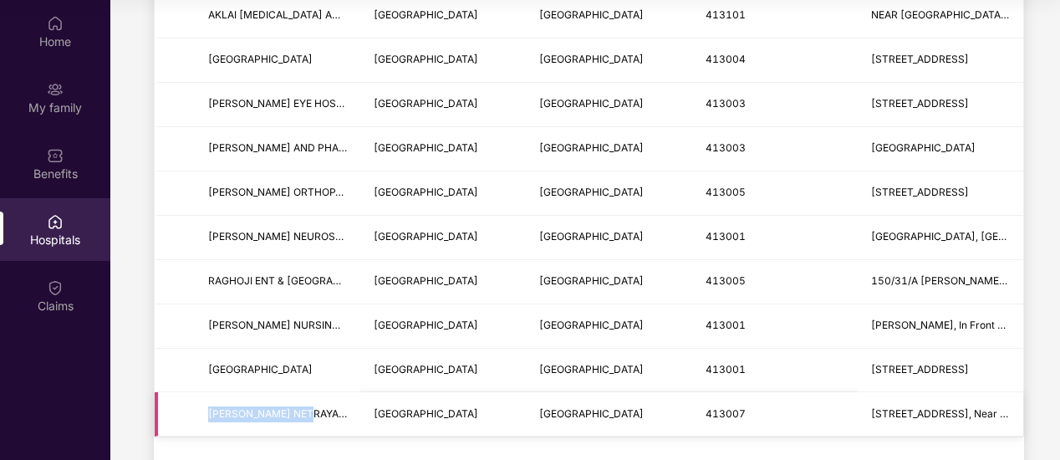
drag, startPoint x: 315, startPoint y: 399, endPoint x: 164, endPoint y: 414, distance: 152.1
click at [164, 414] on tr "SUYOG NETRAYALAYA Maharashtra Solapur 413007 97/7 Khanchand Market 1st Floor, S…" at bounding box center [589, 414] width 869 height 44
copy span "SUYOG NETRAYALAYA"
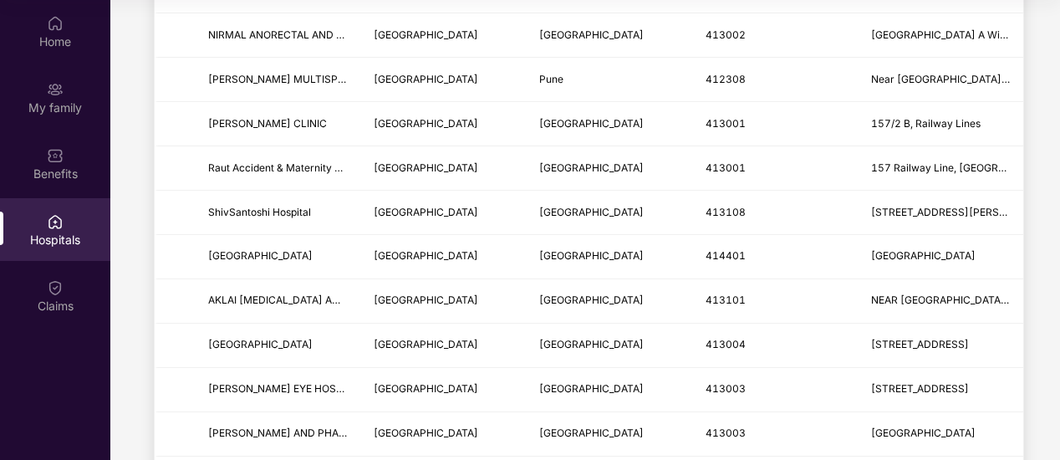
scroll to position [1541, 0]
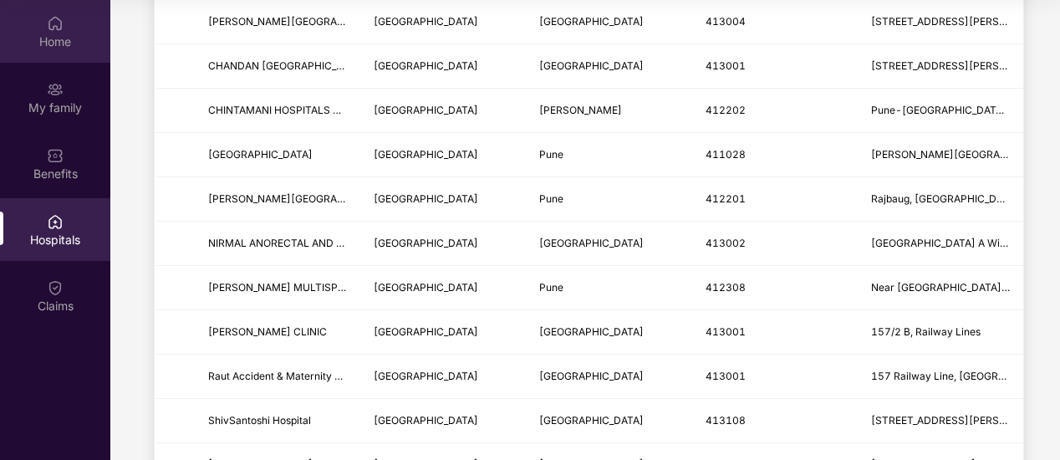
click at [60, 22] on img at bounding box center [55, 23] width 17 height 17
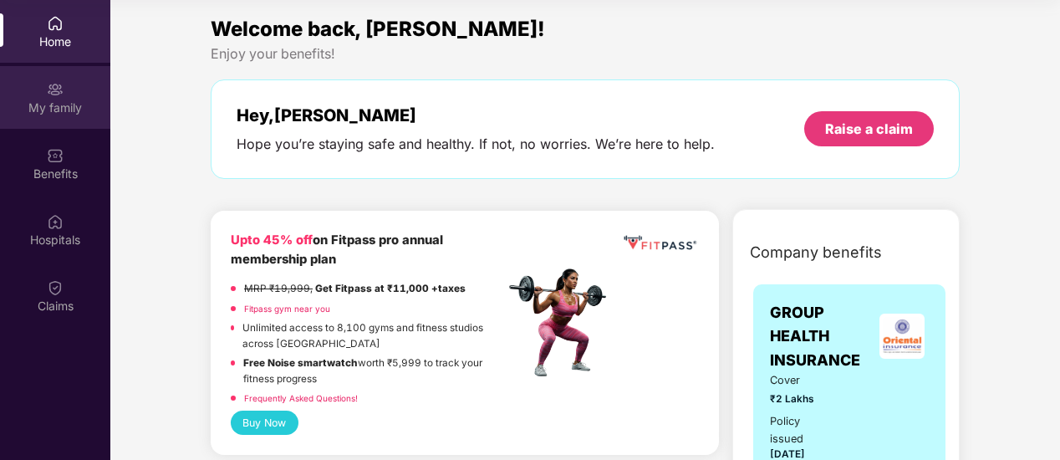
click at [68, 104] on div "My family" at bounding box center [55, 107] width 110 height 17
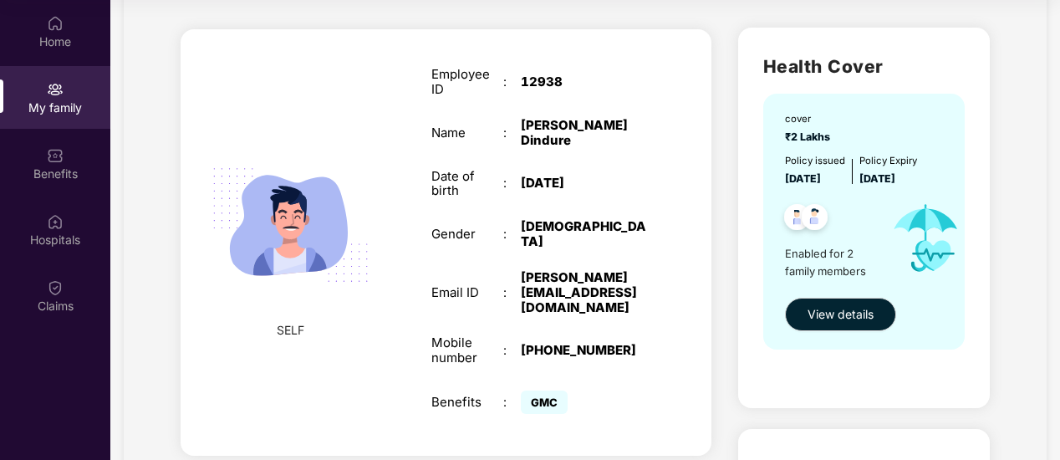
scroll to position [167, 0]
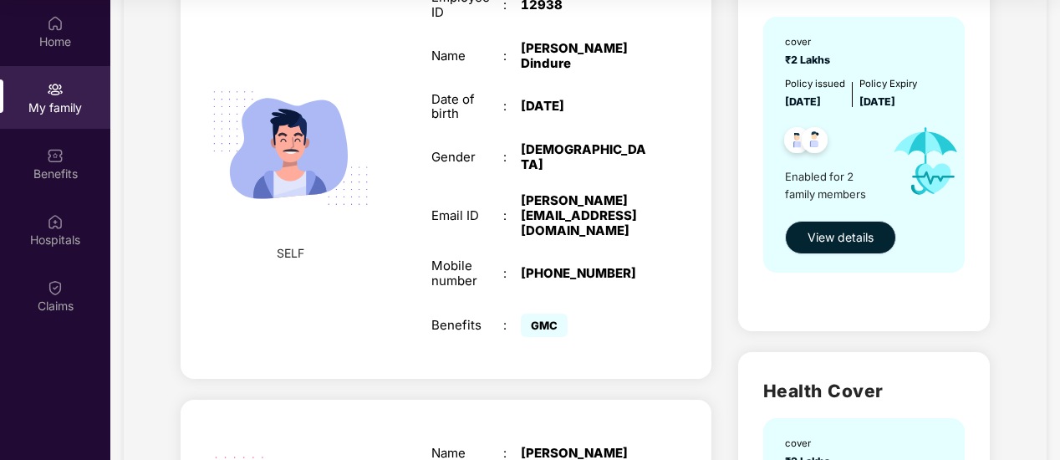
click at [824, 247] on span "View details" at bounding box center [841, 237] width 66 height 18
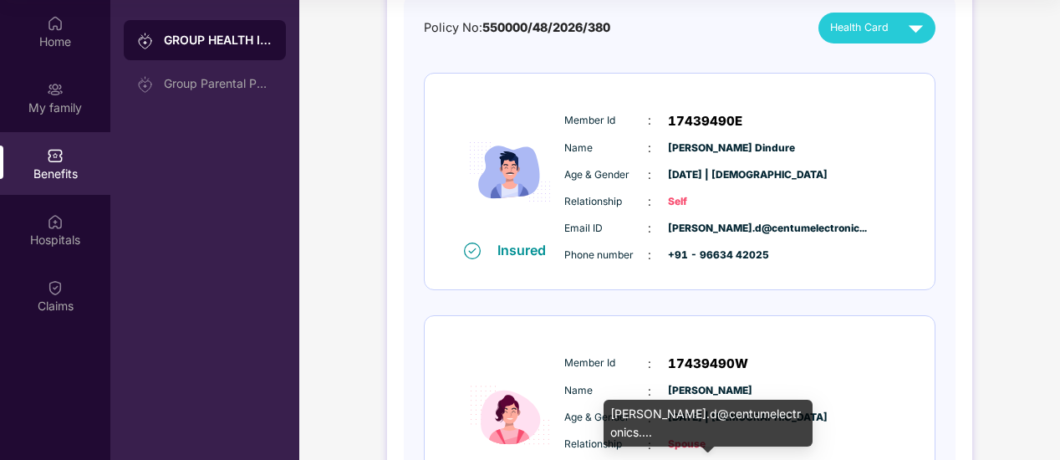
scroll to position [84, 0]
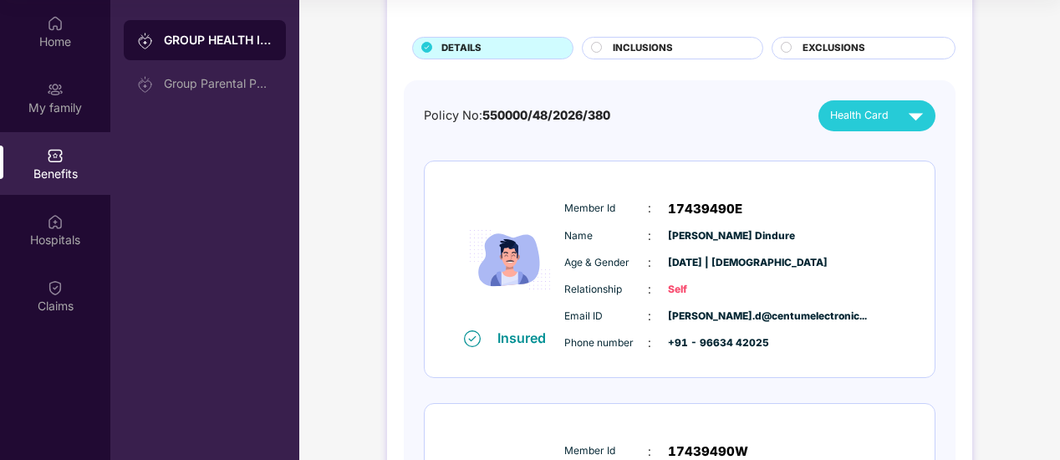
click at [843, 125] on div "Health Card" at bounding box center [880, 115] width 100 height 29
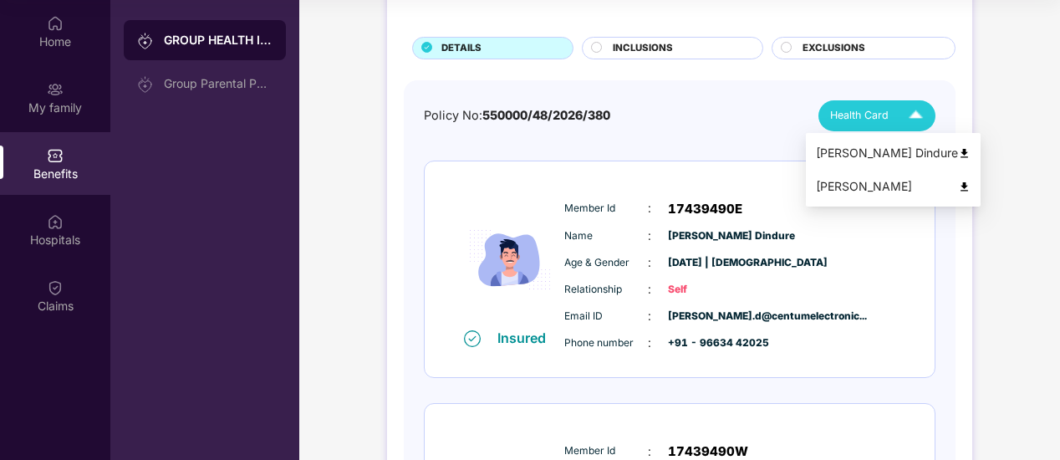
click at [843, 150] on div "[PERSON_NAME] Dindure" at bounding box center [893, 153] width 155 height 18
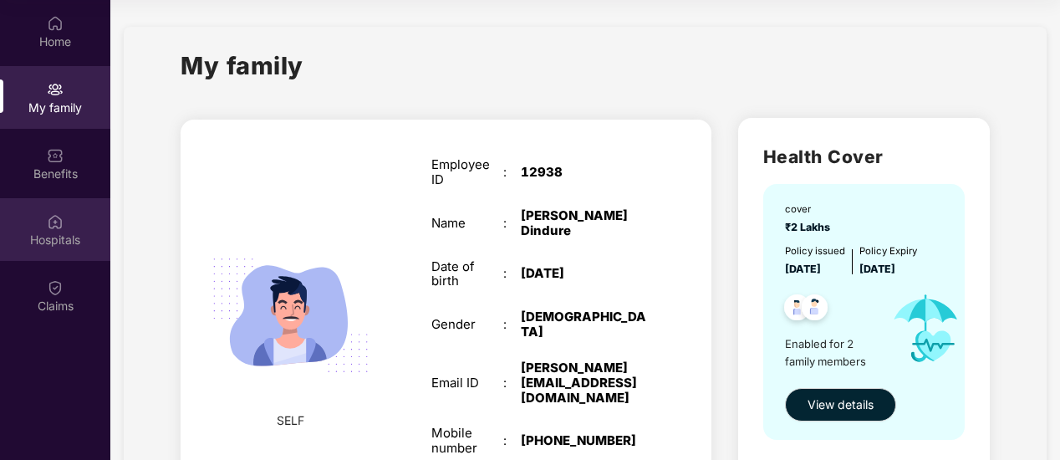
click at [59, 205] on div "Hospitals" at bounding box center [55, 229] width 110 height 63
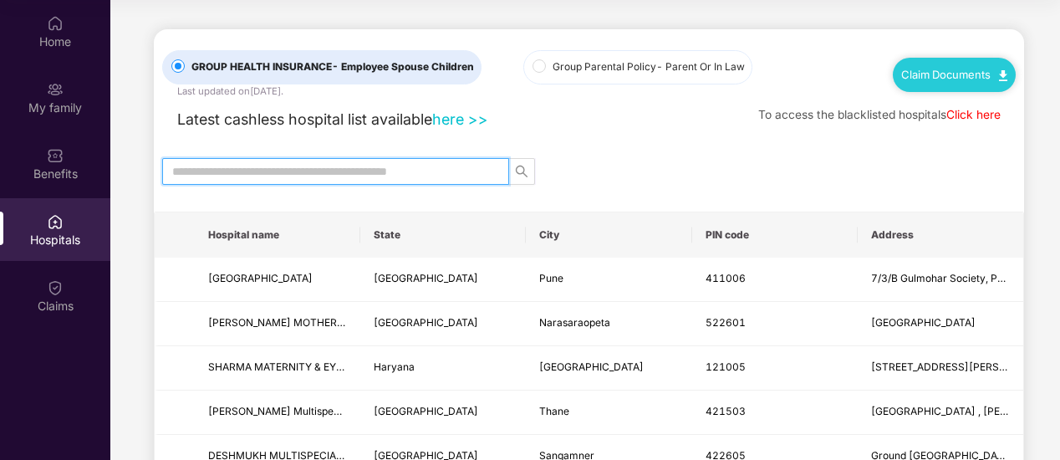
click at [335, 164] on input "text" at bounding box center [328, 171] width 313 height 18
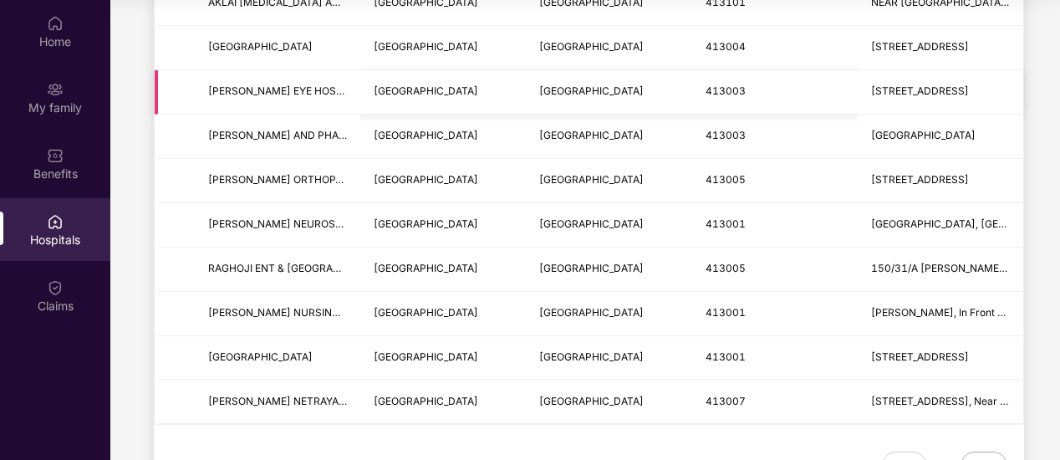
scroll to position [2044, 0]
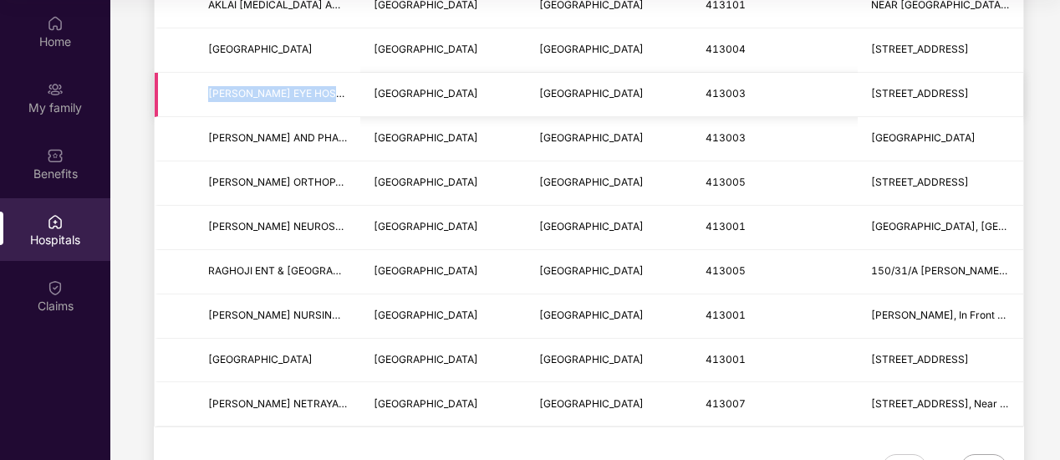
drag, startPoint x: 331, startPoint y: 81, endPoint x: 166, endPoint y: 79, distance: 164.7
click at [166, 79] on tr "VALVEKAR EYE HOSPITAL Maharashtra Solapur 413003 560/58, South Sadar Bazar" at bounding box center [589, 95] width 869 height 44
copy span "VALVEKAR EYE HOSPITAL"
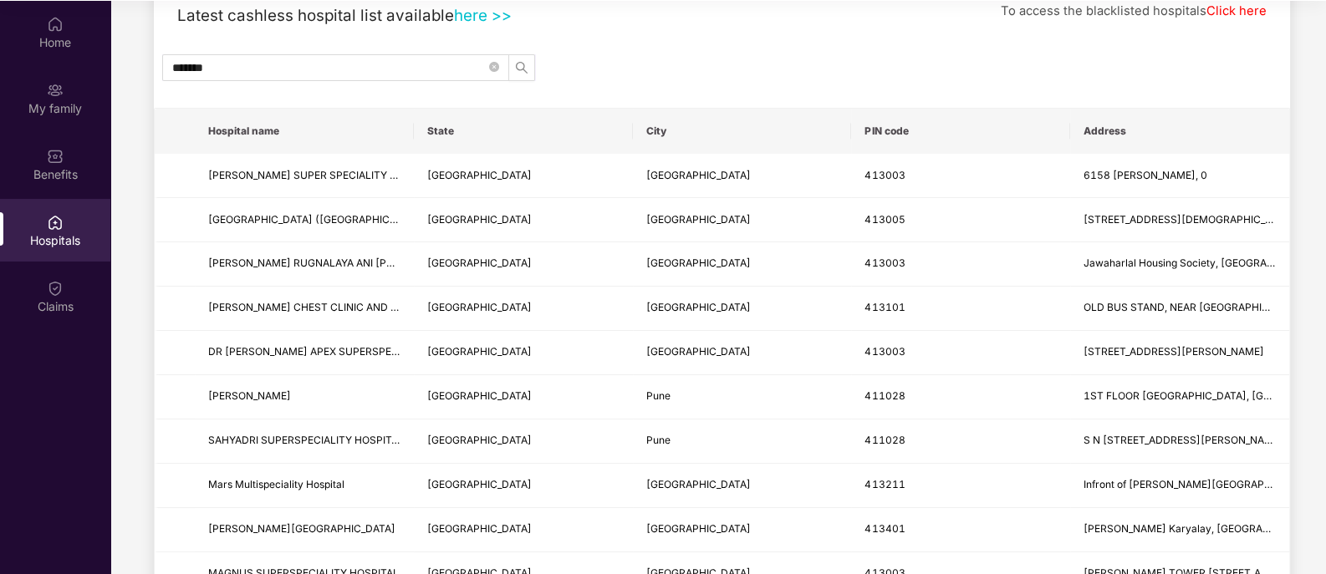
scroll to position [0, 0]
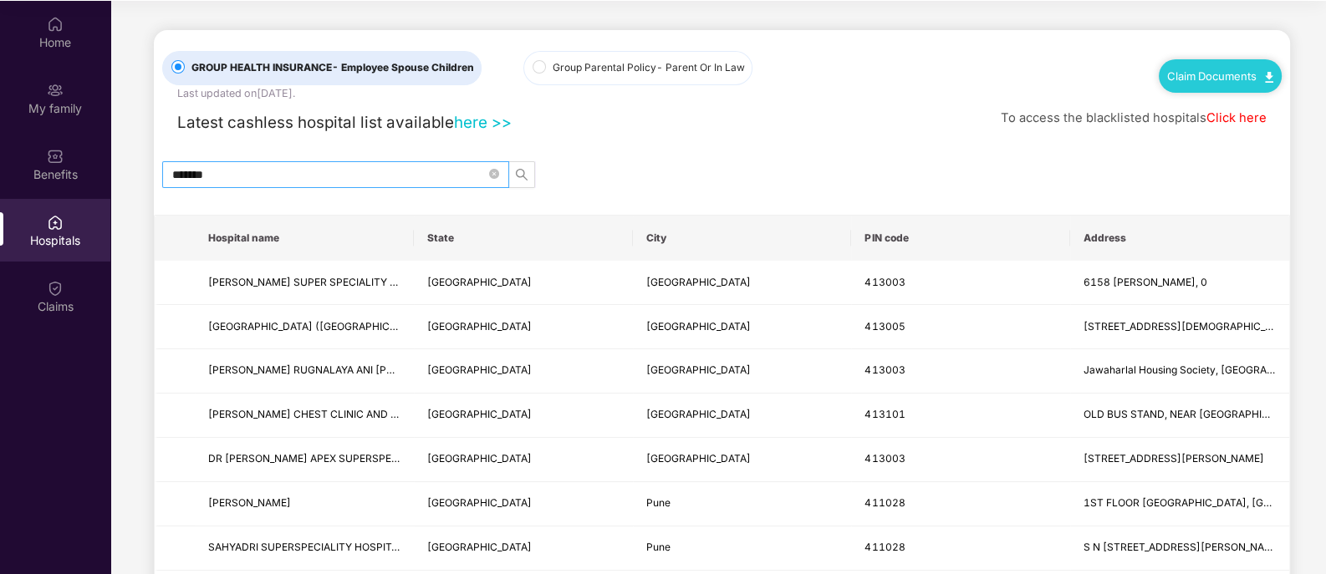
click at [392, 173] on input "*******" at bounding box center [328, 175] width 313 height 18
click at [176, 169] on input "*******" at bounding box center [328, 175] width 313 height 18
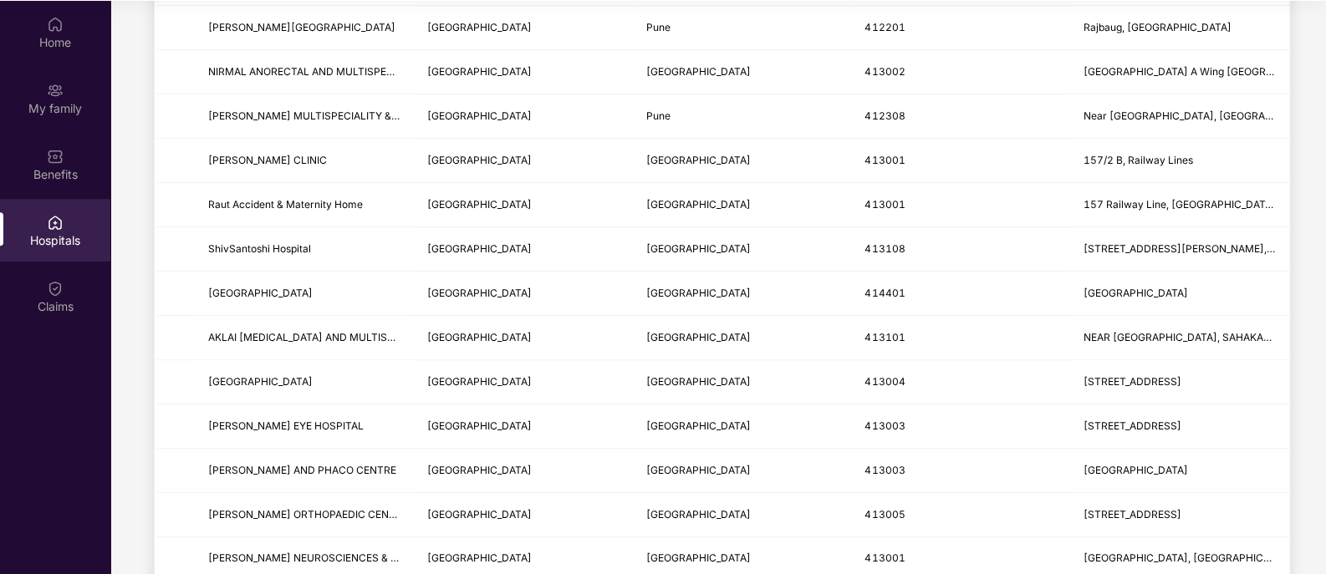
scroll to position [1717, 0]
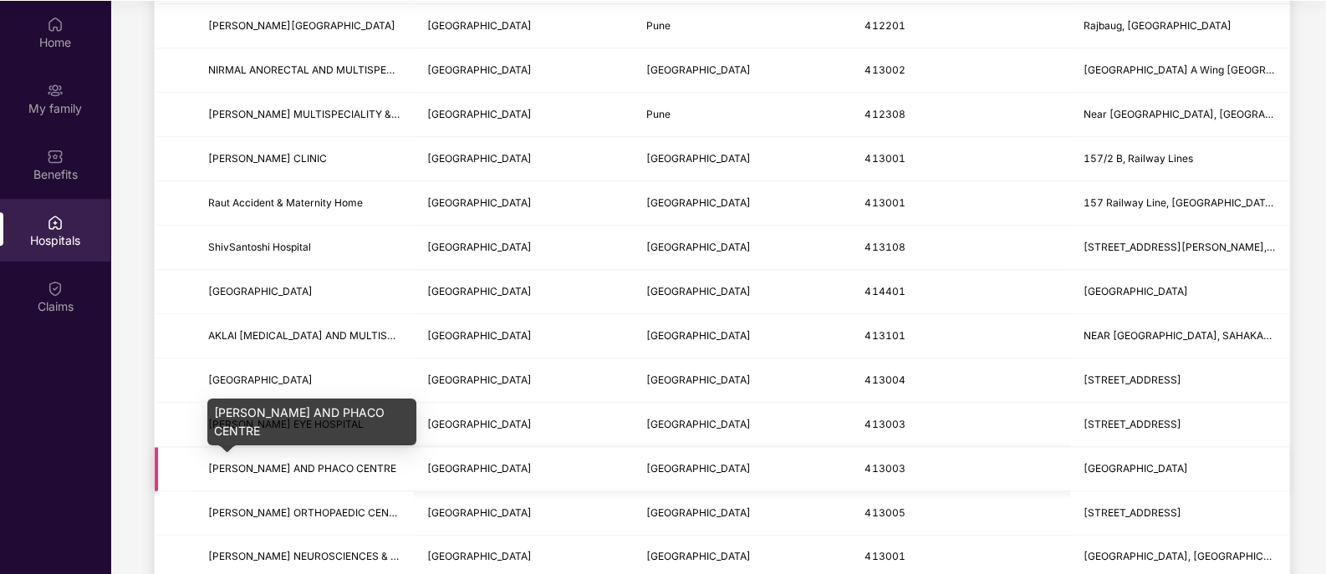
type input "*******"
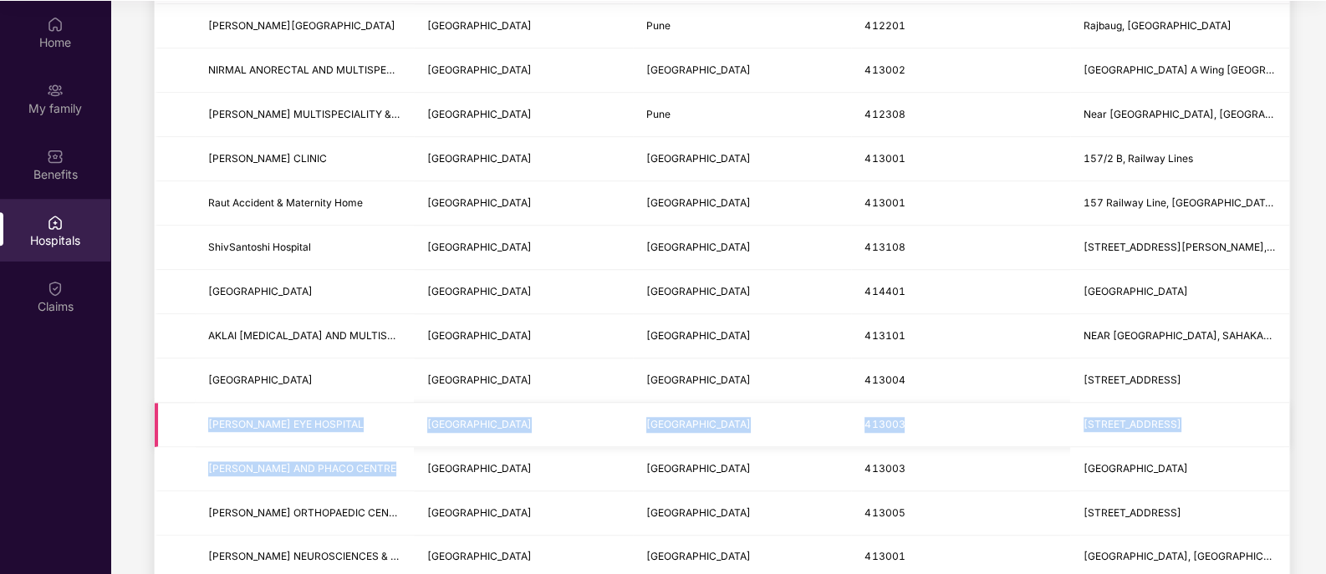
drag, startPoint x: 388, startPoint y: 466, endPoint x: 176, endPoint y: 441, distance: 213.8
click at [206, 459] on td "IRAVATI NETRALAYA AND PHACO CENTRE" at bounding box center [304, 469] width 219 height 44
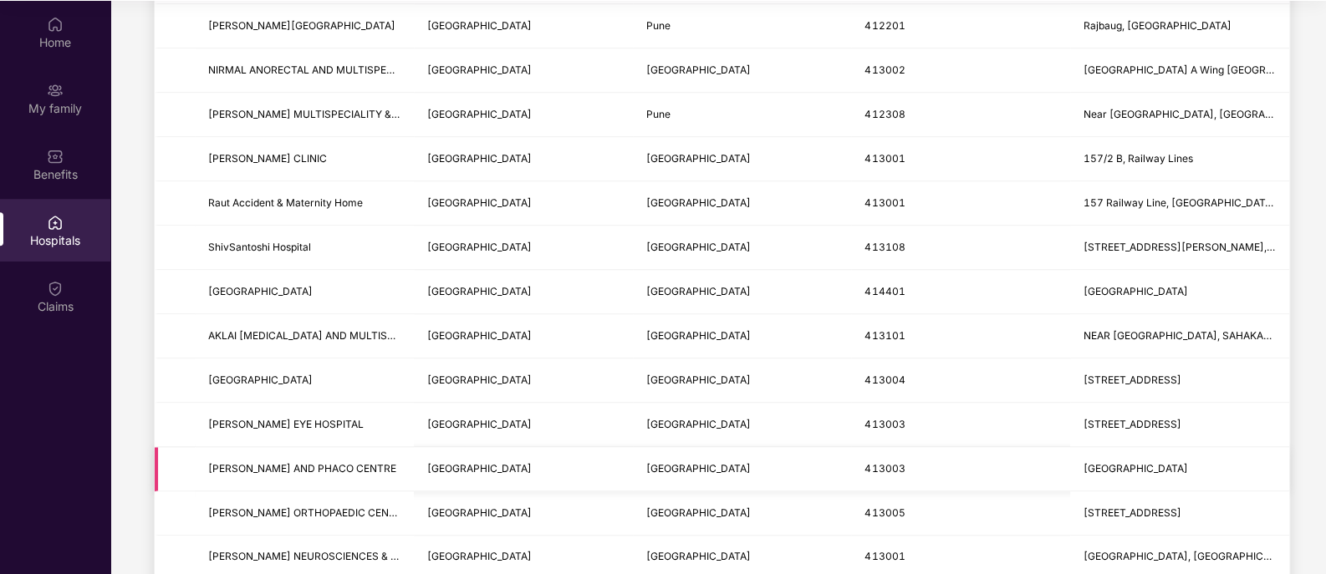
drag, startPoint x: 207, startPoint y: 462, endPoint x: 406, endPoint y: 462, distance: 199.0
click at [406, 459] on td "IRAVATI NETRALAYA AND PHACO CENTRE" at bounding box center [304, 469] width 219 height 44
copy span "IRAVATI NETRALAYA AND PHACO CENTR"
